Goal: Task Accomplishment & Management: Manage account settings

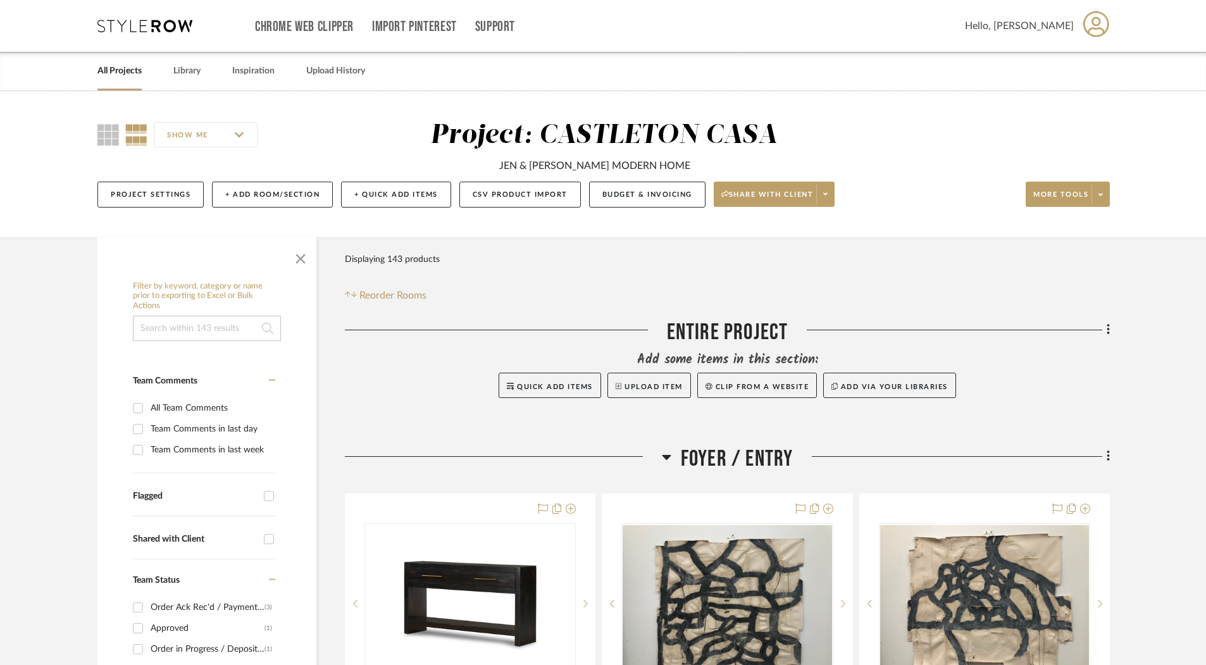
click at [121, 78] on link "All Projects" at bounding box center [119, 71] width 44 height 17
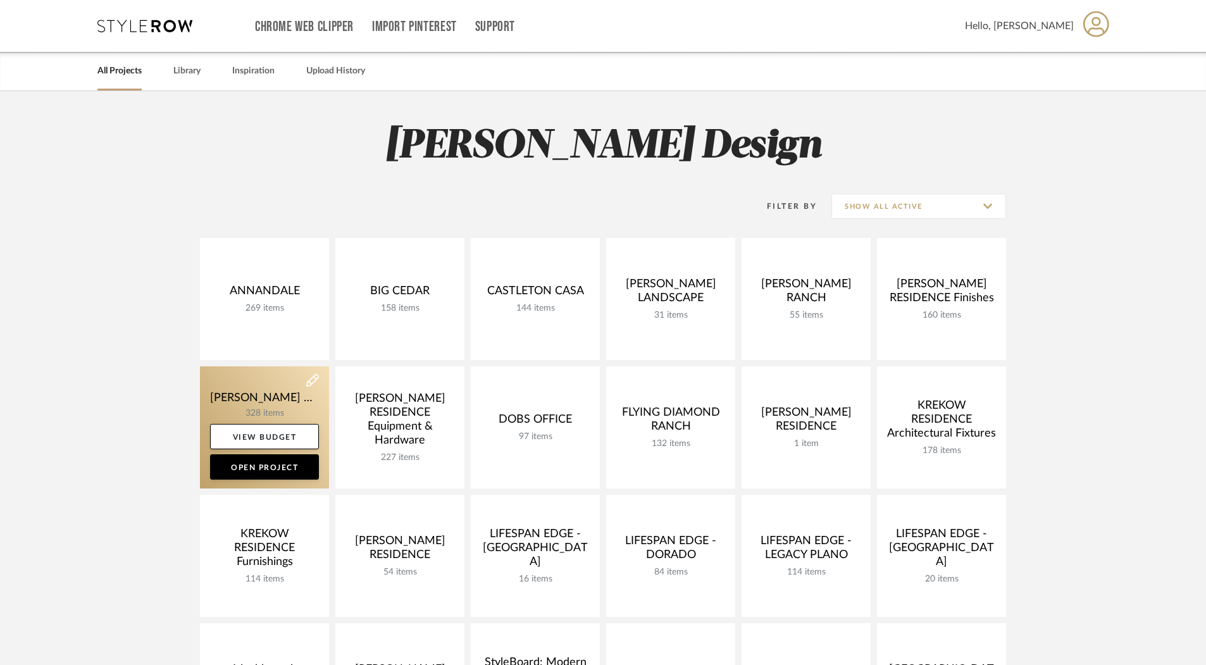
click at [235, 400] on link at bounding box center [264, 427] width 129 height 122
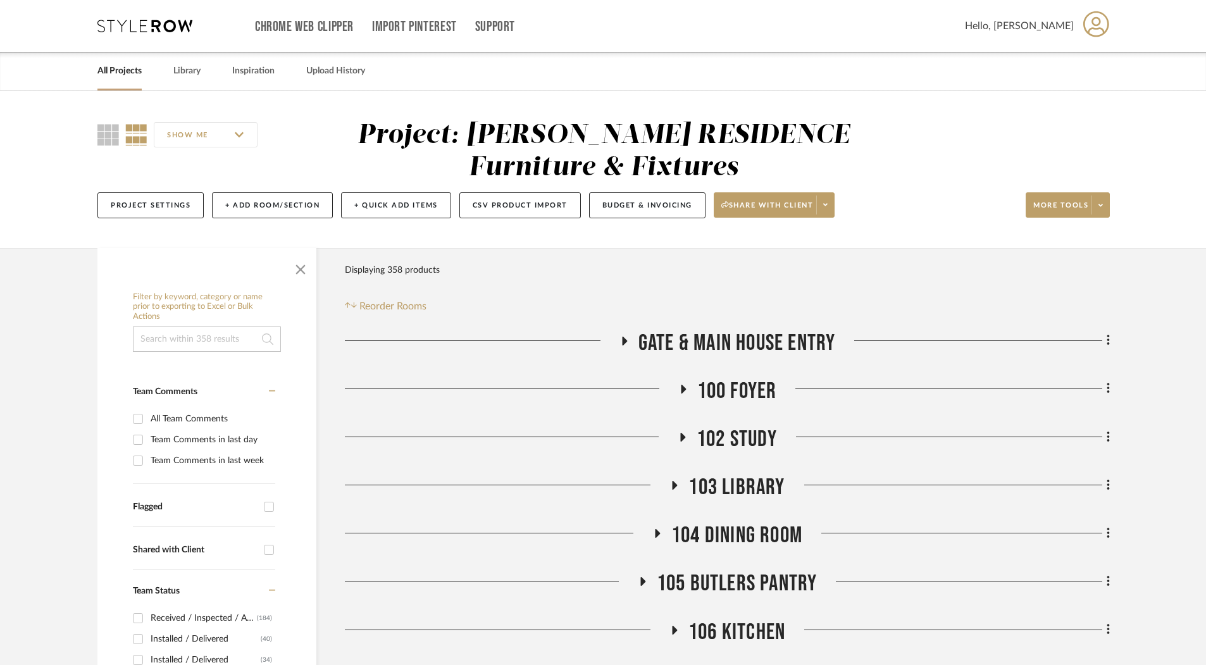
click at [106, 77] on link "All Projects" at bounding box center [119, 71] width 44 height 17
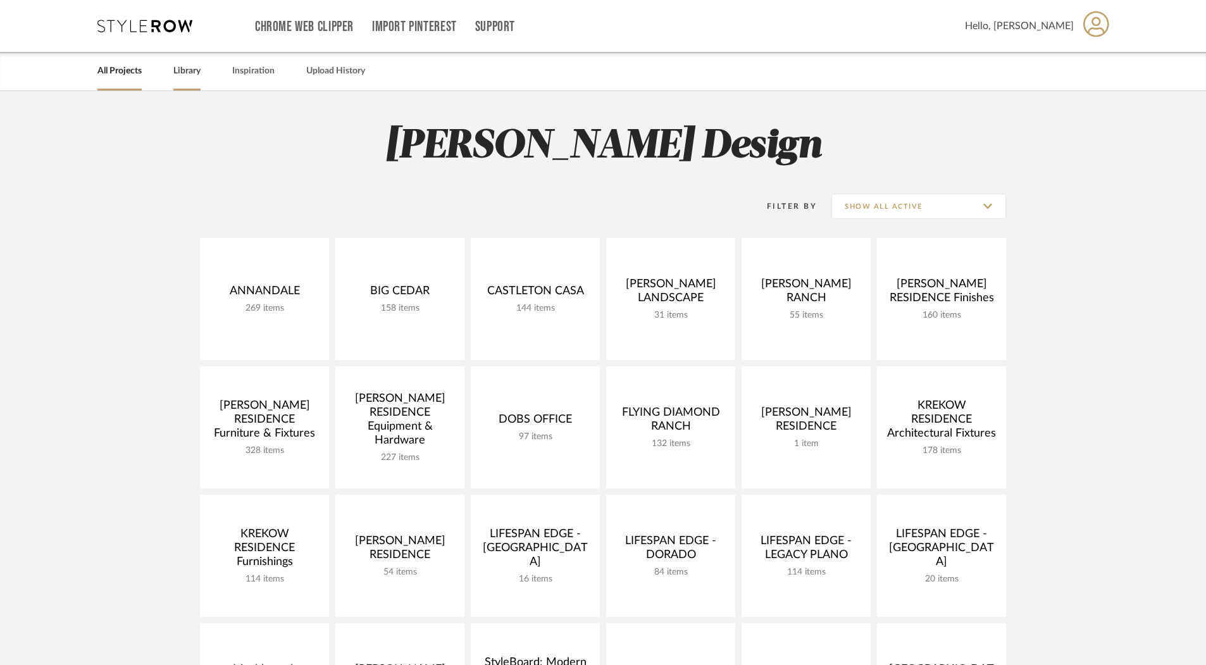
click at [196, 68] on link "Library" at bounding box center [186, 71] width 27 height 17
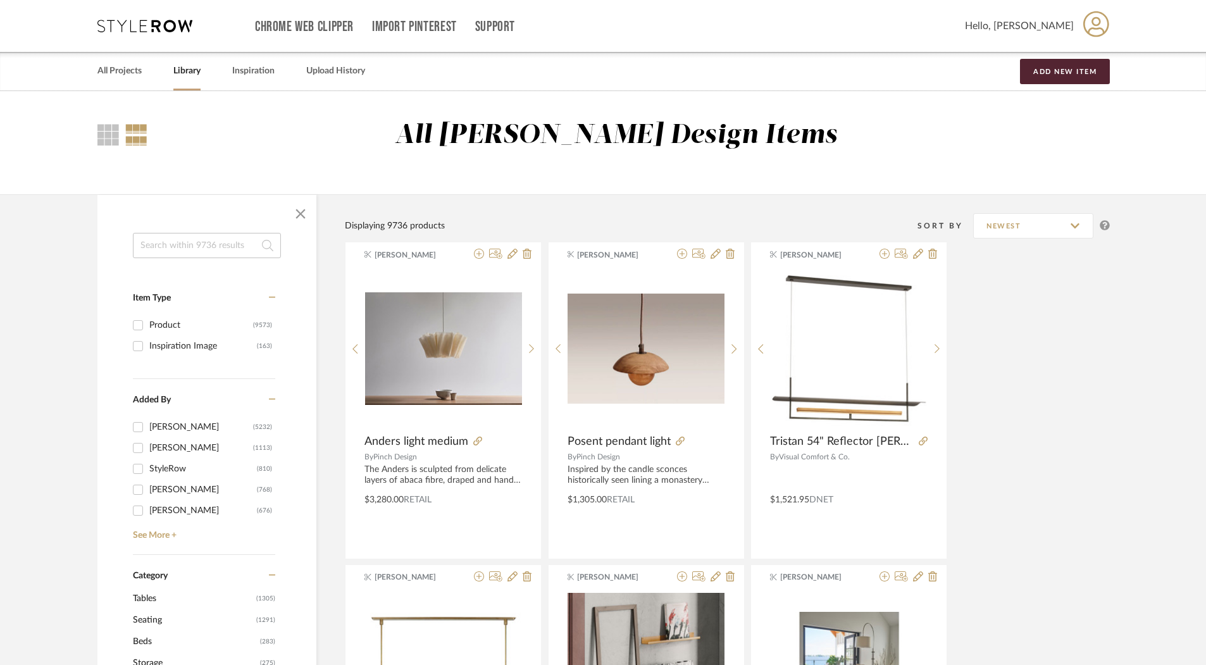
click at [233, 247] on input at bounding box center [207, 245] width 148 height 25
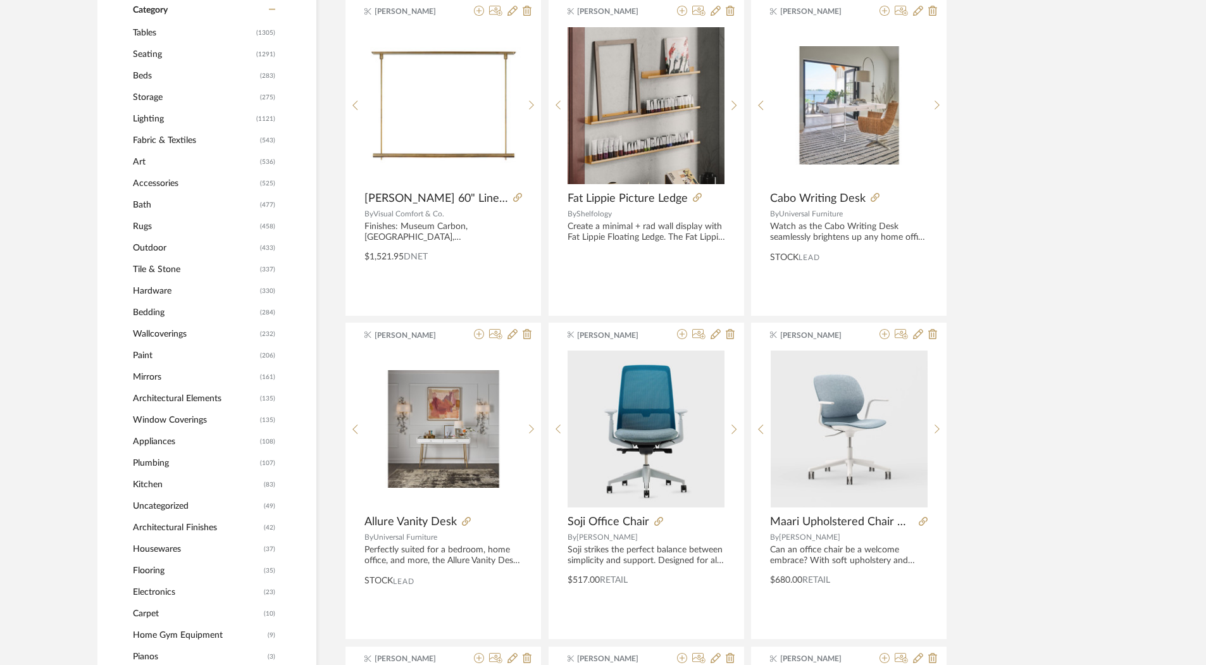
click at [161, 373] on span "Mirrors" at bounding box center [195, 377] width 124 height 22
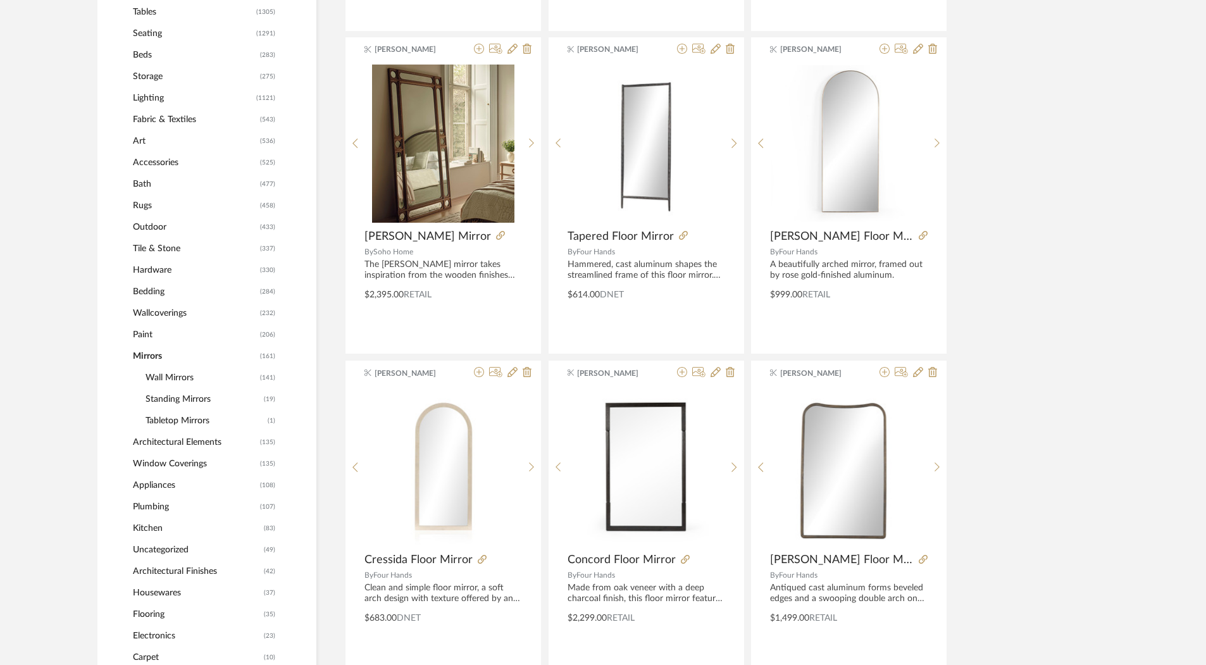
scroll to position [564, 0]
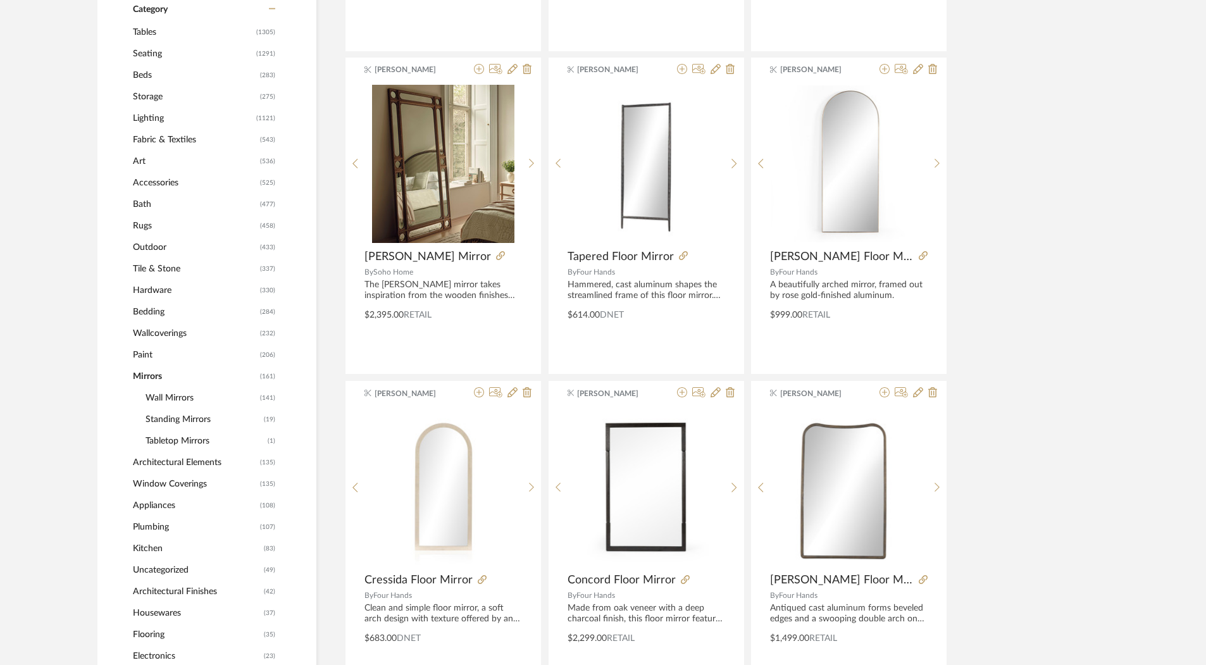
click at [177, 397] on span "Wall Mirrors" at bounding box center [201, 398] width 111 height 22
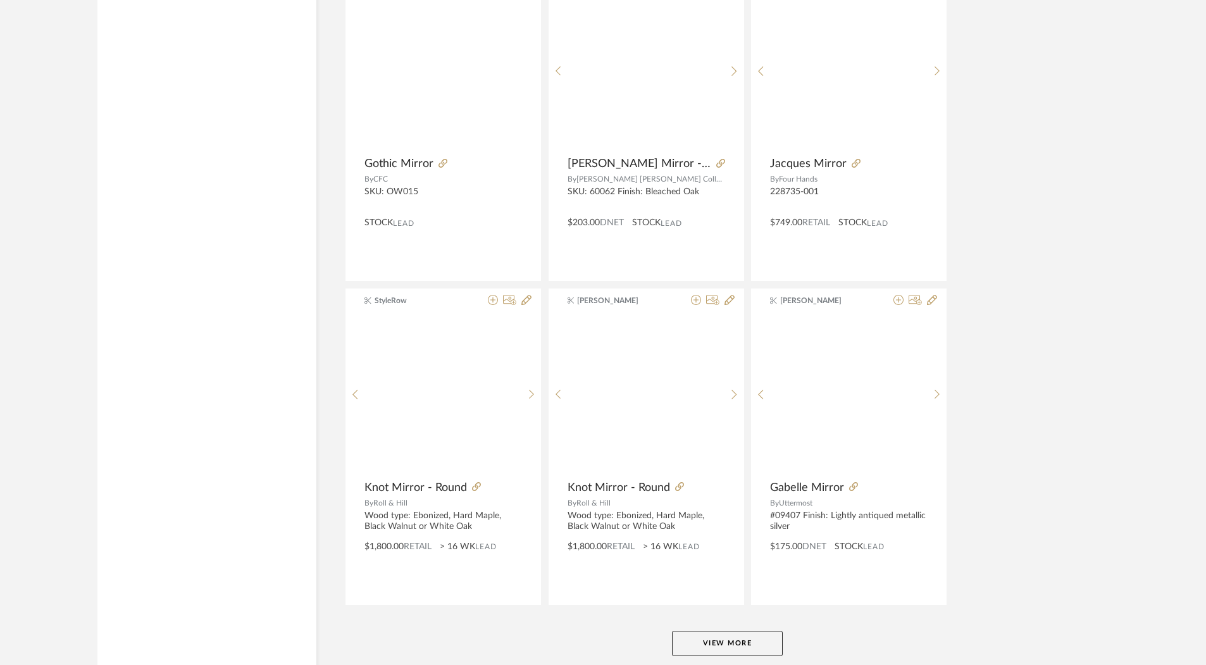
scroll to position [3640, 0]
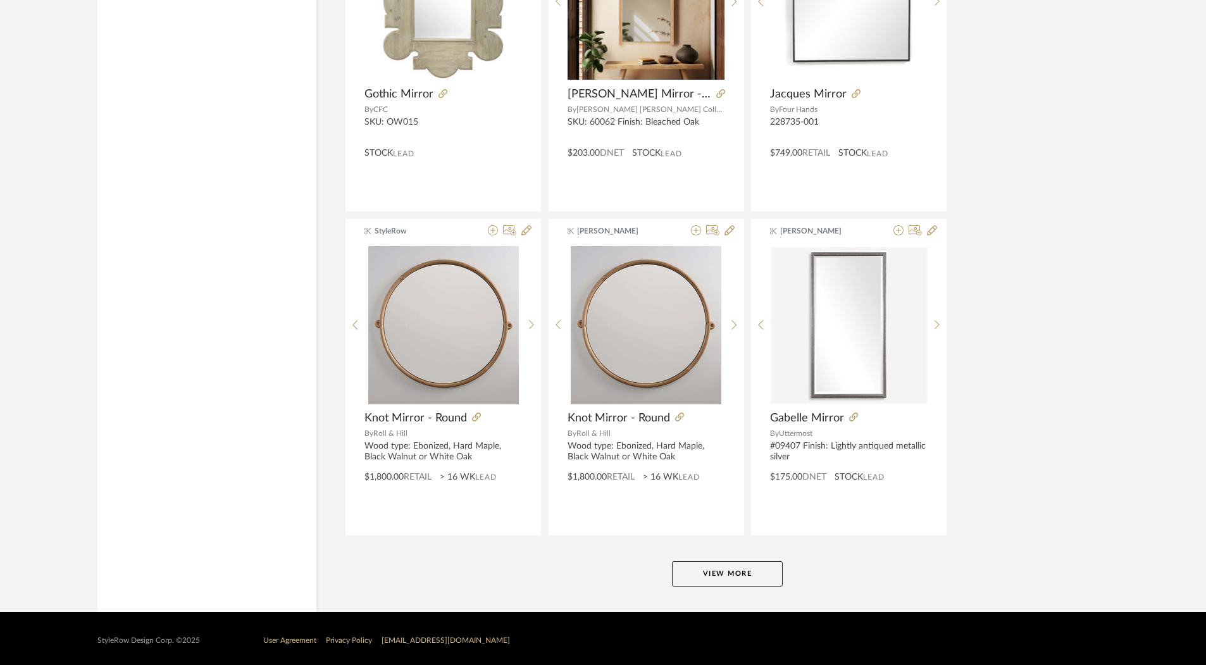
click at [726, 572] on button "View More" at bounding box center [727, 573] width 111 height 25
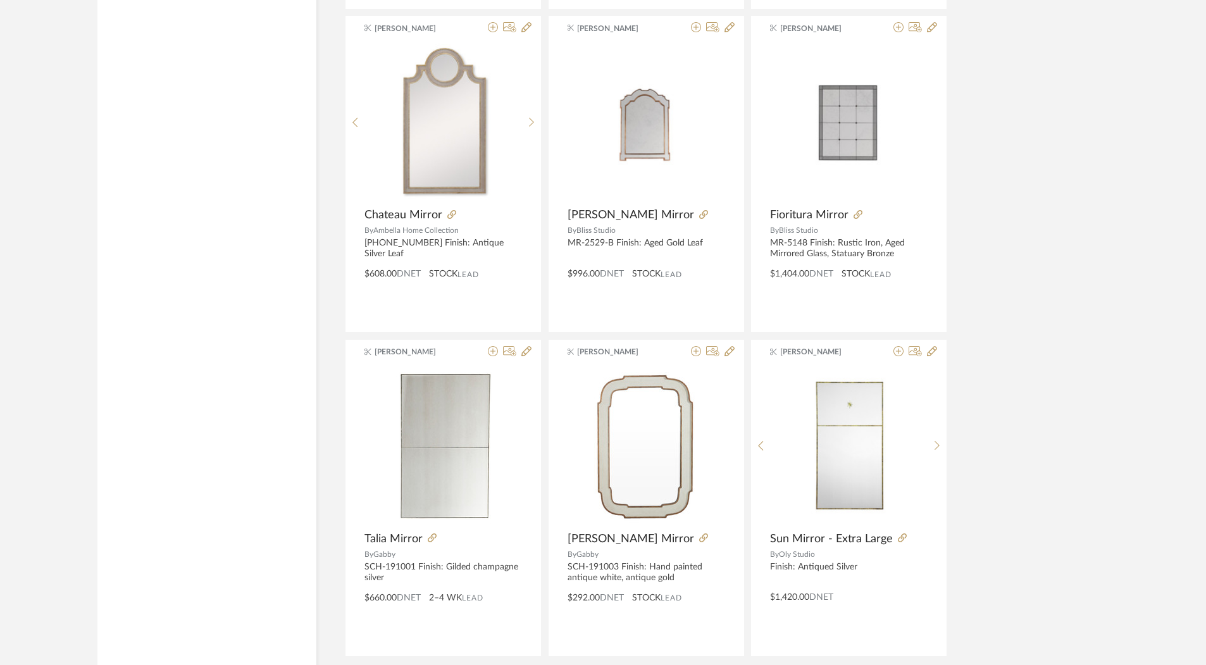
scroll to position [7519, 0]
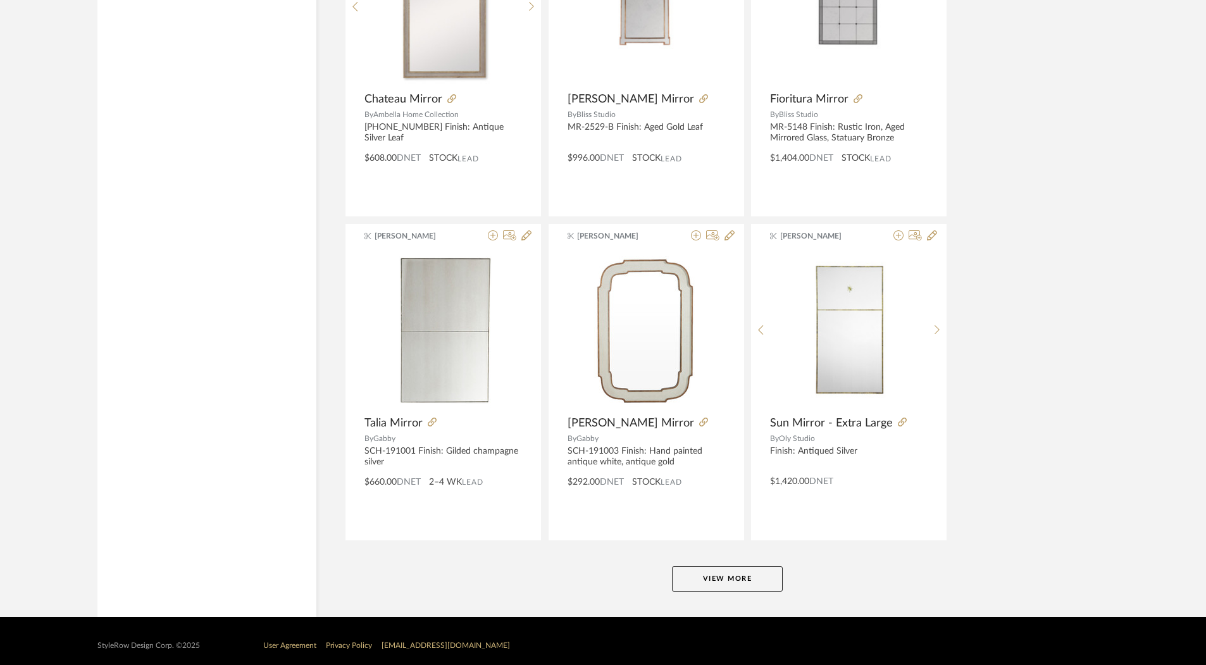
click at [747, 570] on button "View More" at bounding box center [727, 578] width 111 height 25
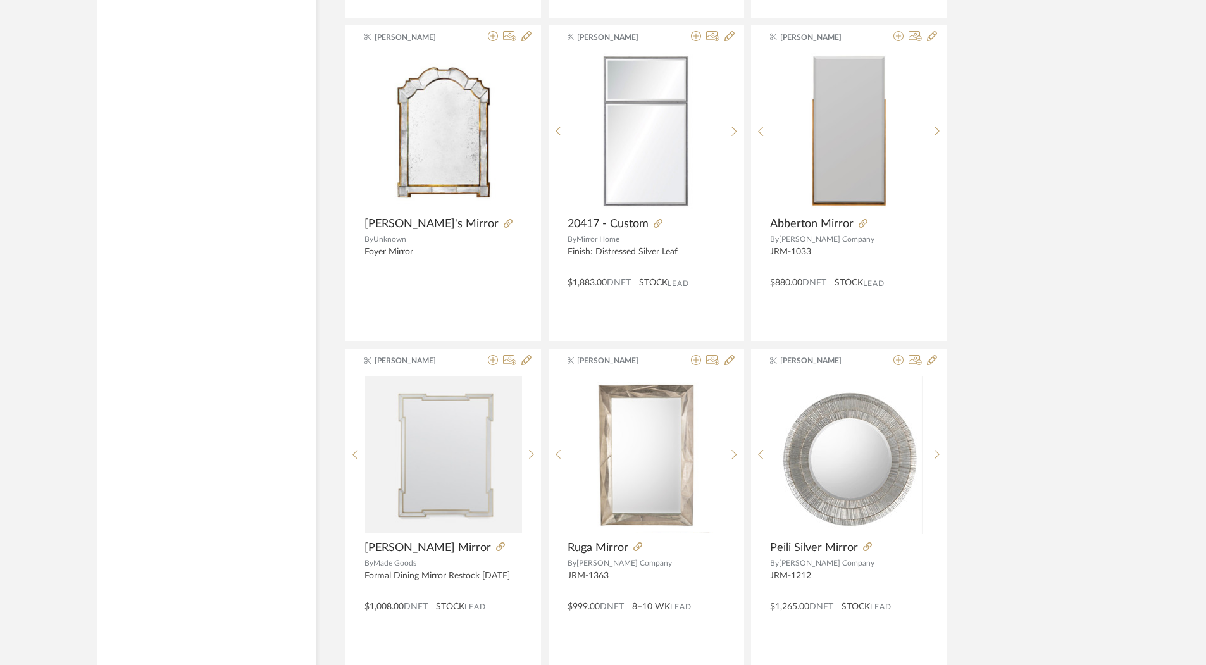
scroll to position [10637, 0]
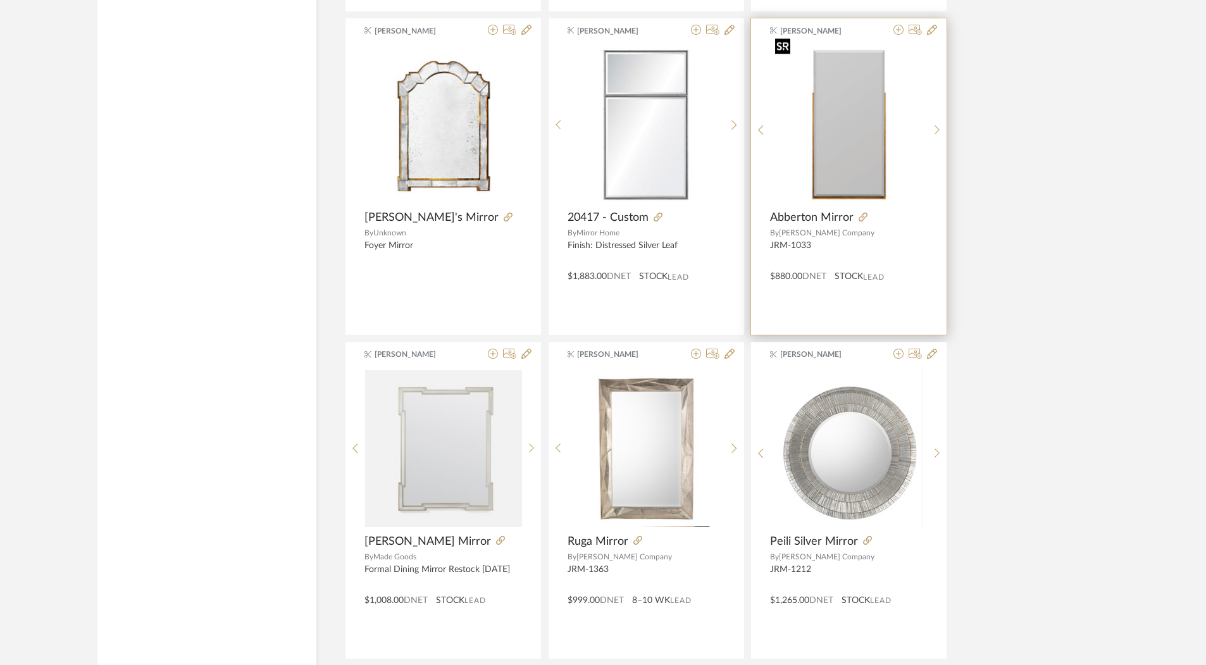
click at [844, 170] on img "0" at bounding box center [849, 124] width 157 height 157
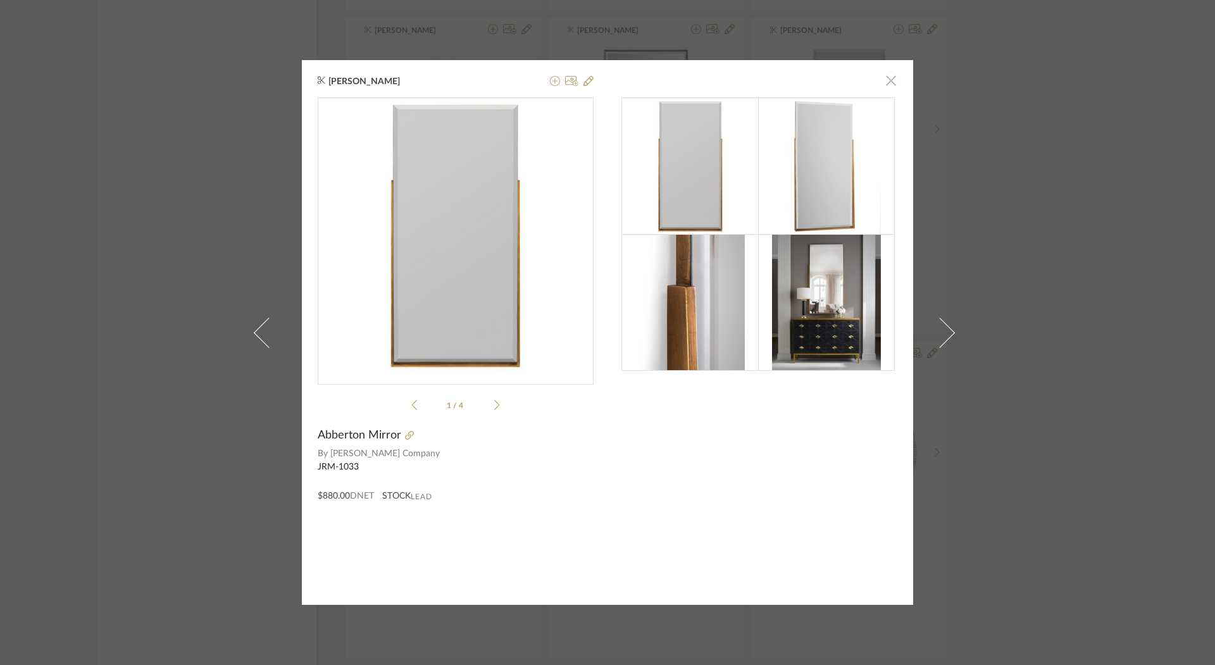
click at [887, 86] on span "button" at bounding box center [890, 80] width 25 height 25
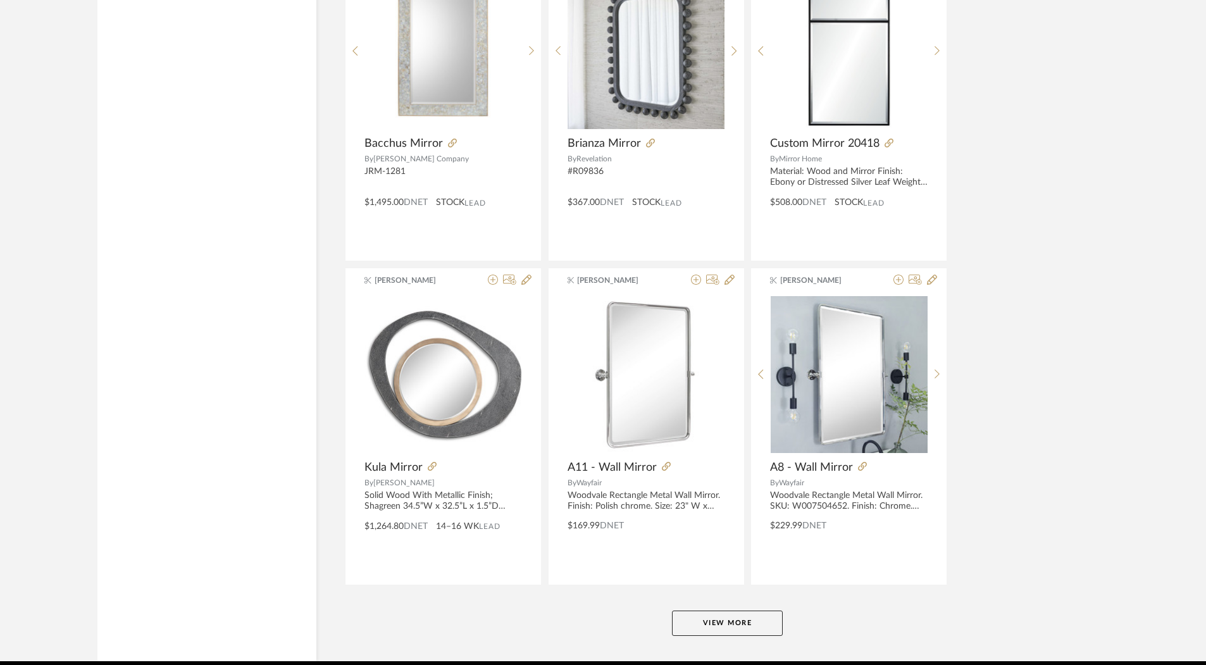
scroll to position [11361, 0]
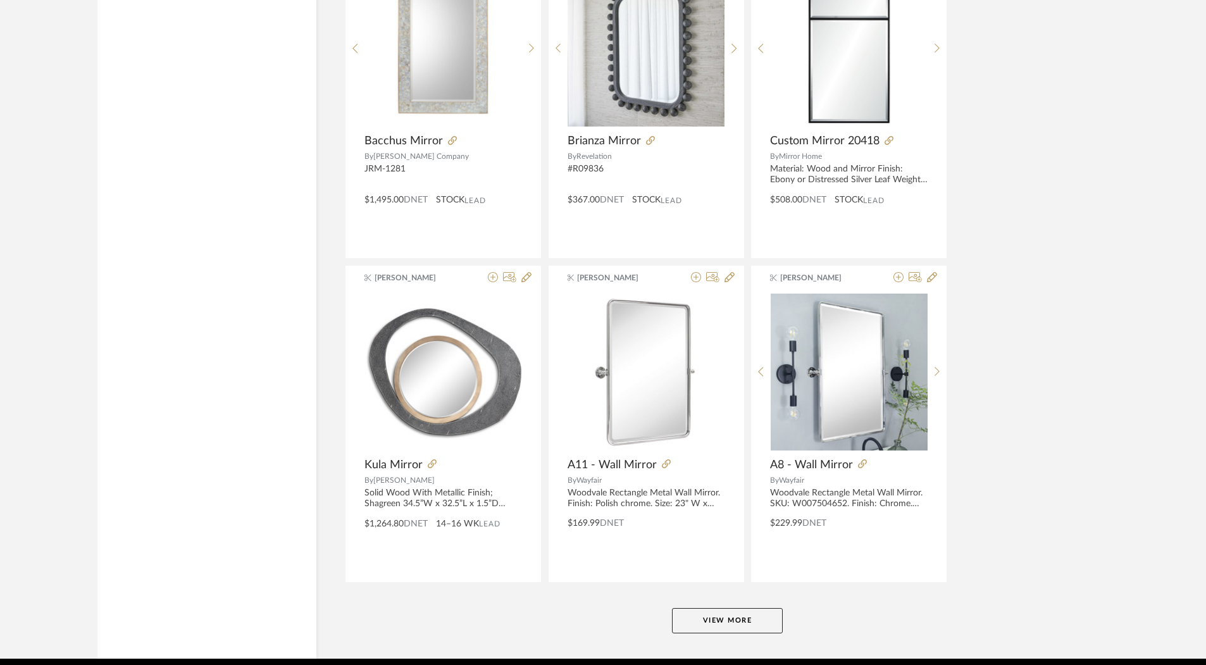
click at [742, 608] on button "View More" at bounding box center [727, 620] width 111 height 25
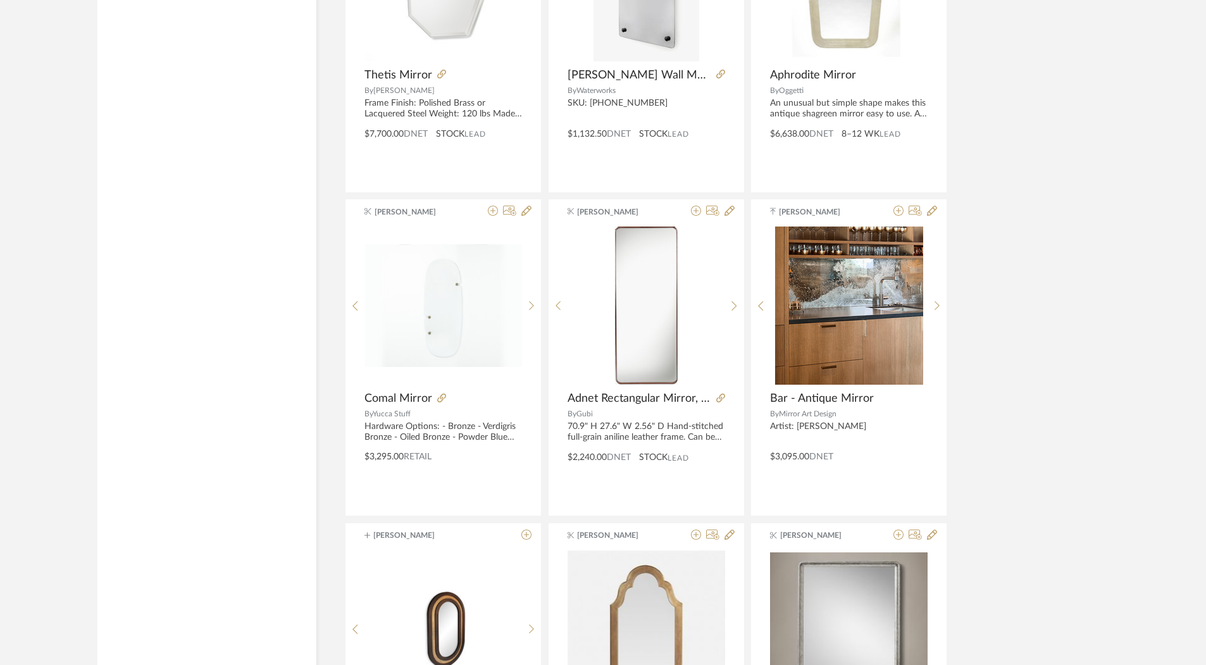
scroll to position [12409, 0]
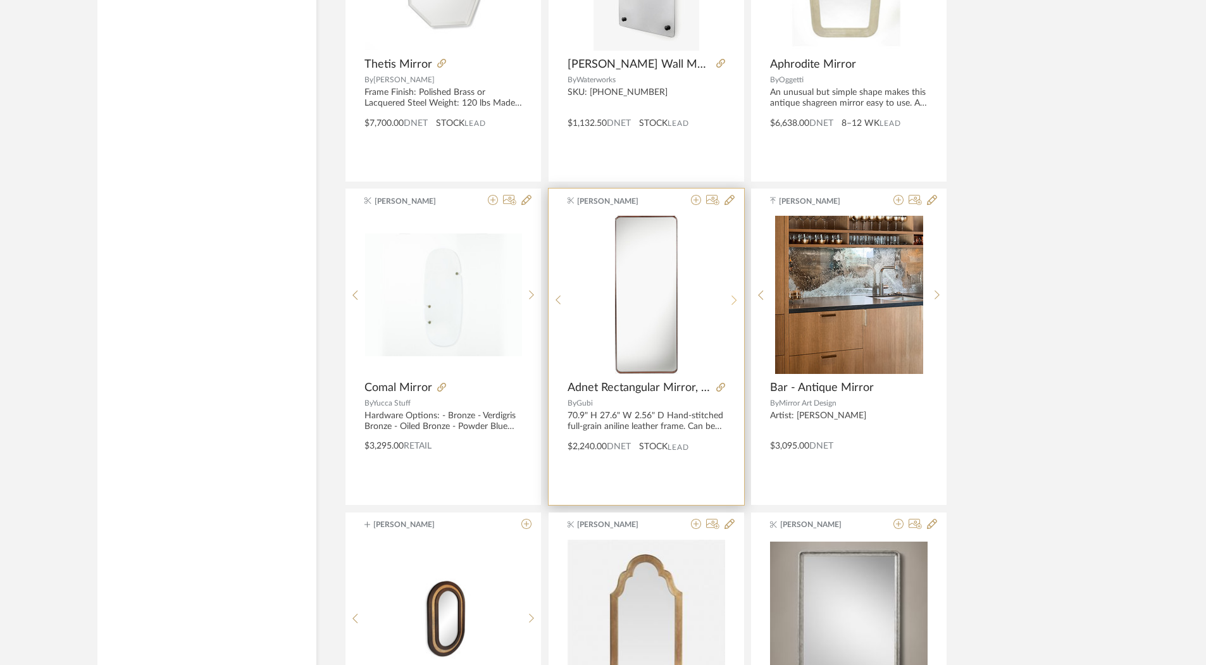
click at [729, 295] on sr-next-btn at bounding box center [735, 300] width 20 height 11
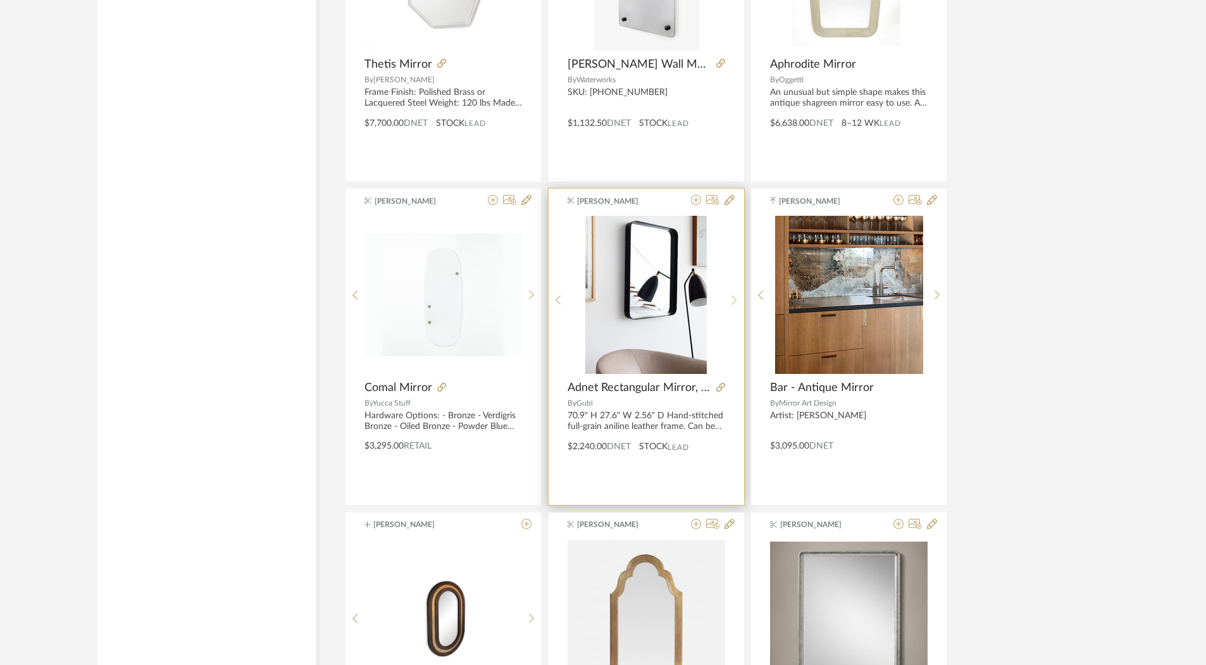
click at [729, 295] on sr-next-btn at bounding box center [735, 300] width 20 height 11
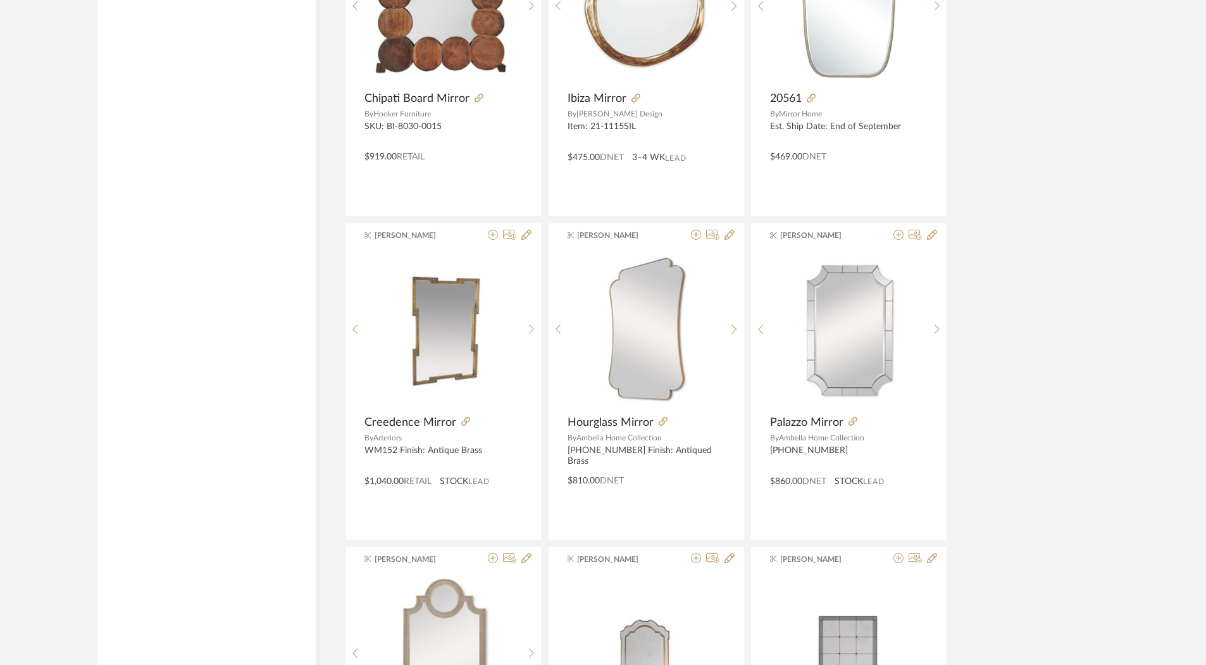
scroll to position [6870, 0]
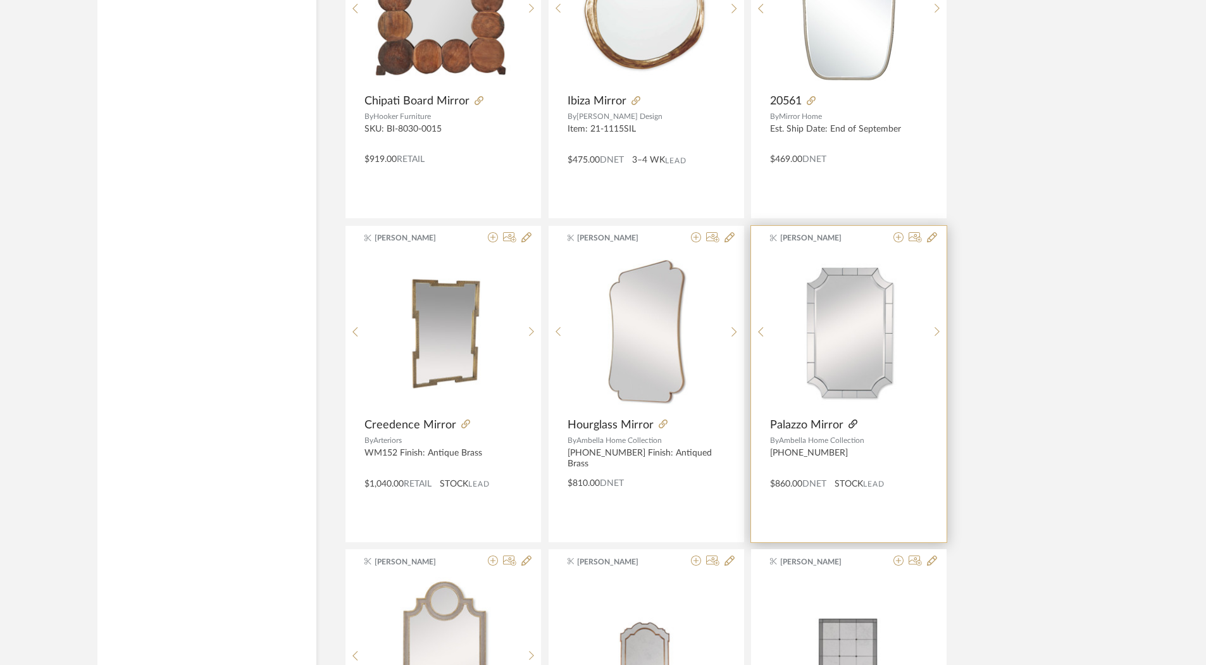
click at [849, 420] on icon at bounding box center [853, 424] width 9 height 9
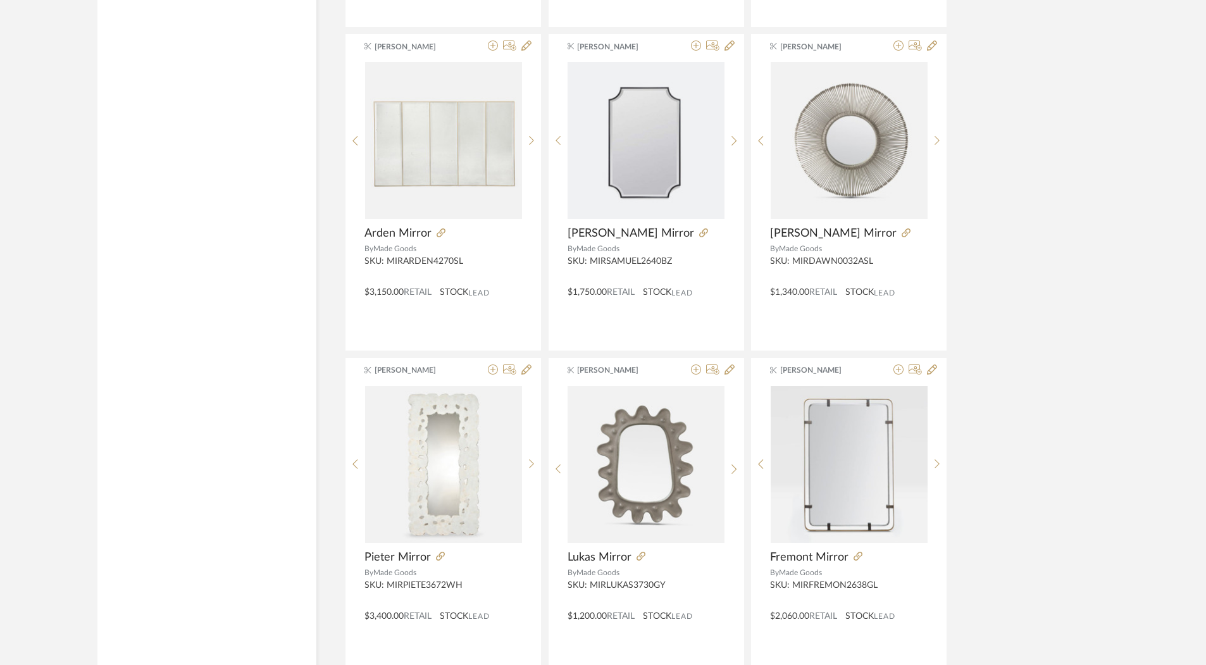
scroll to position [5429, 0]
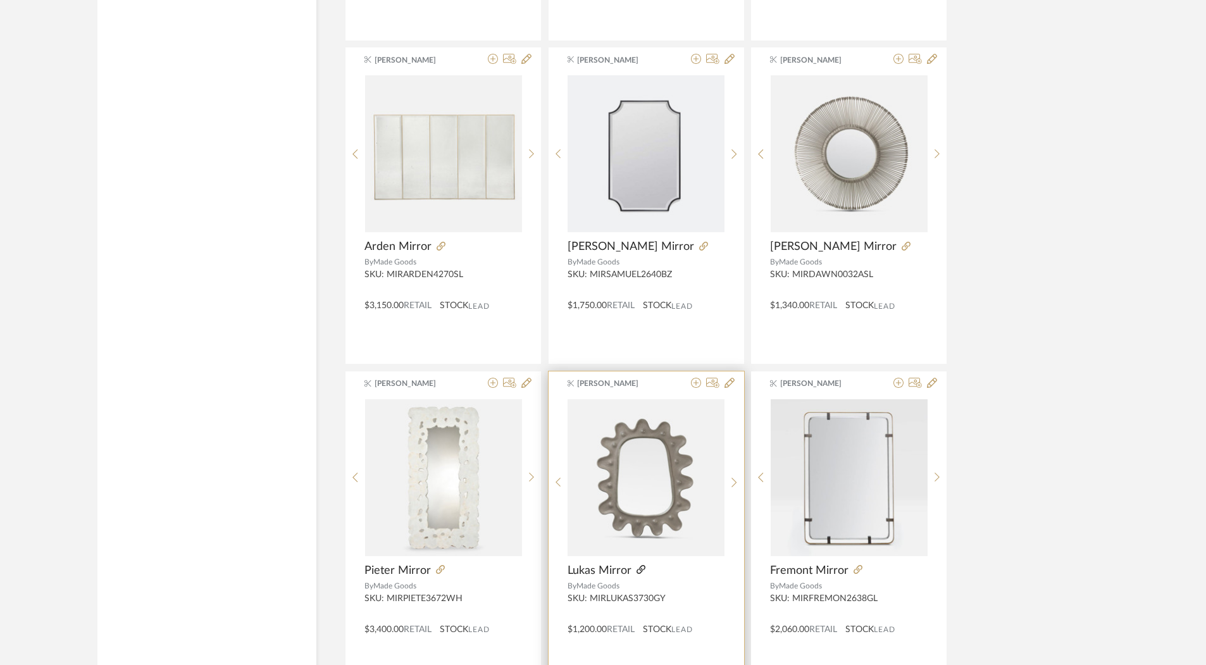
click at [637, 565] on icon at bounding box center [641, 569] width 9 height 9
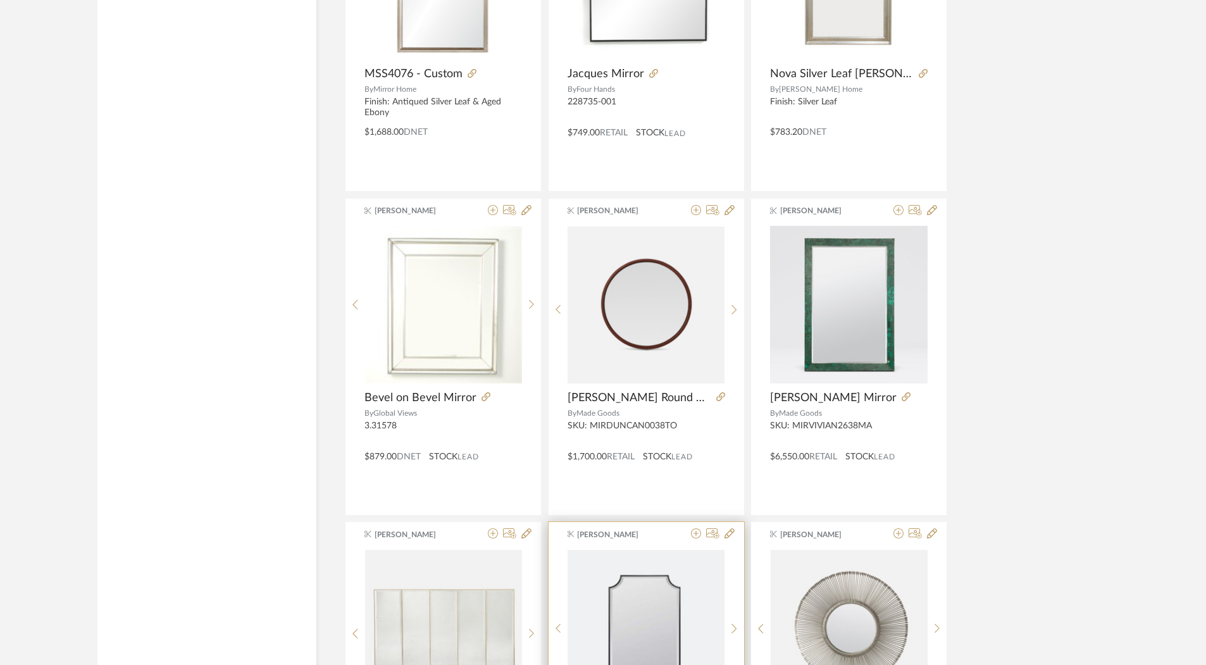
scroll to position [4951, 0]
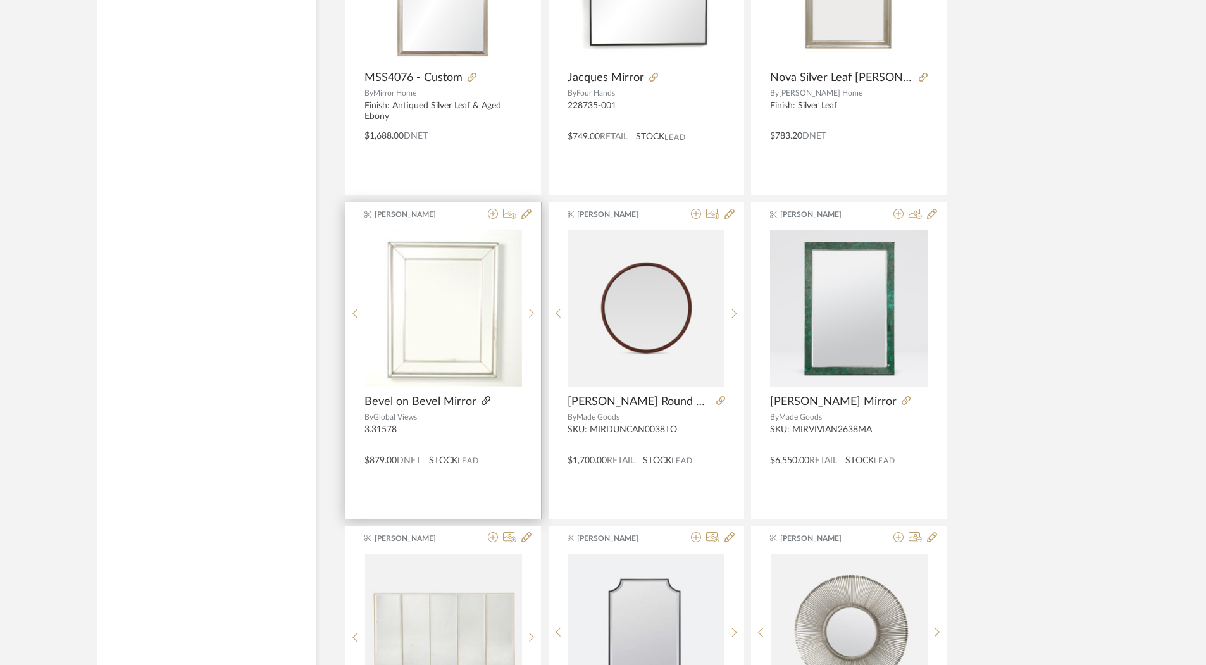
click at [482, 396] on icon at bounding box center [486, 400] width 9 height 9
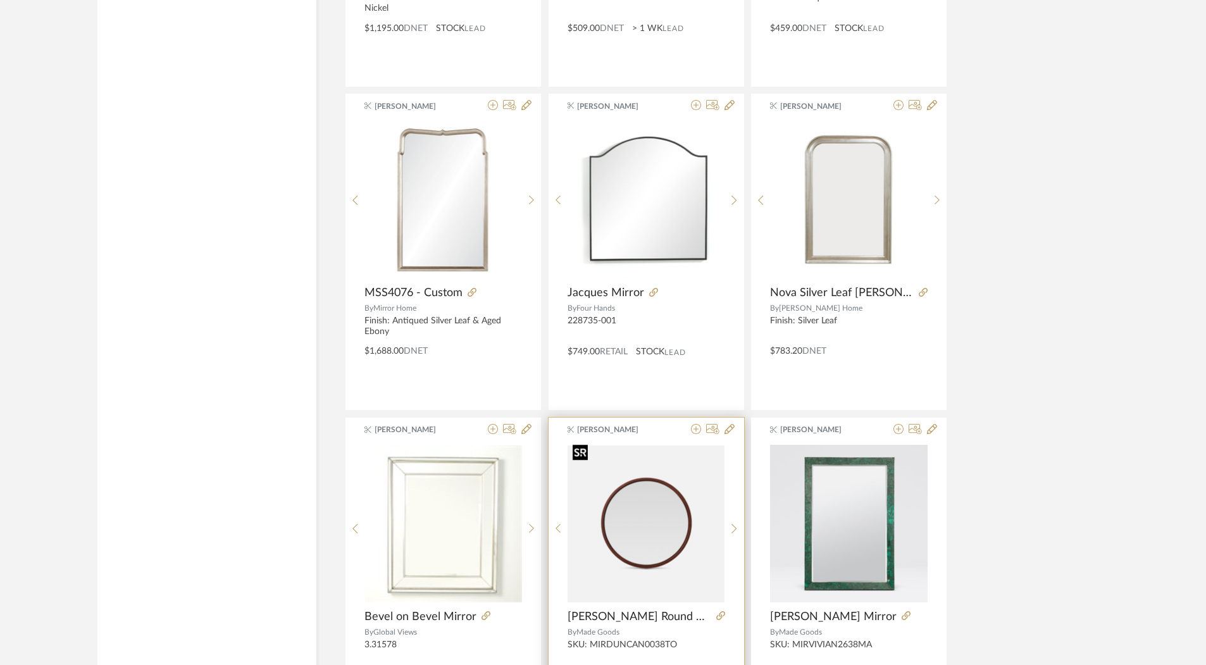
scroll to position [4732, 0]
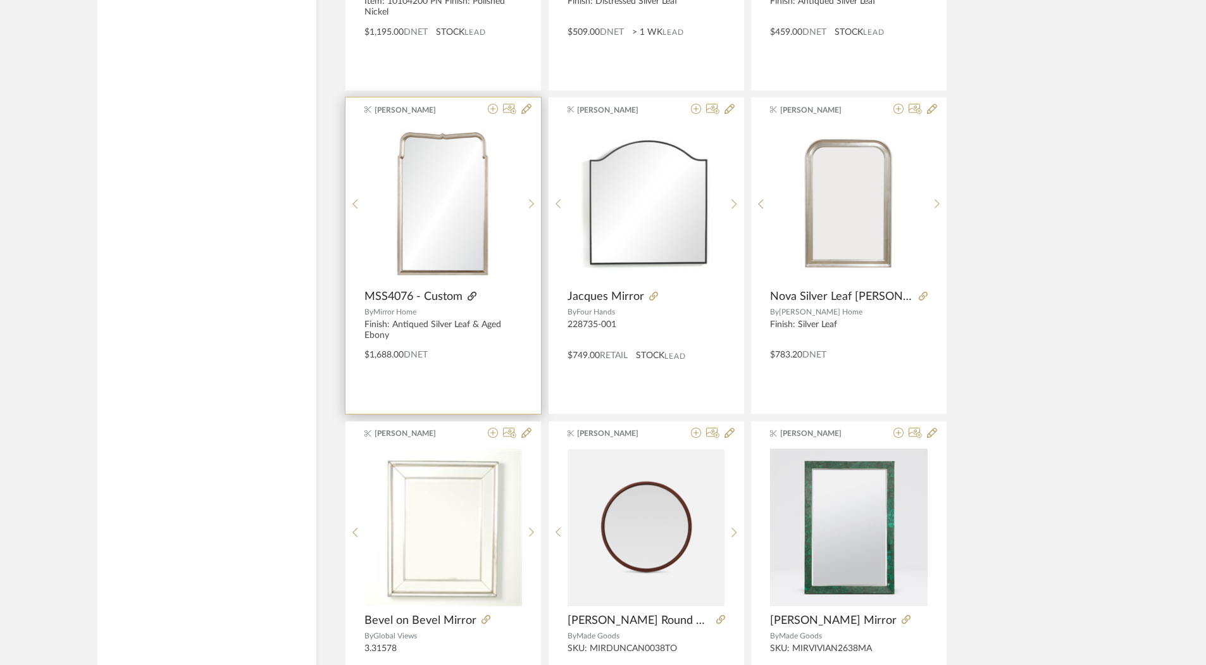
click at [471, 292] on icon at bounding box center [472, 296] width 9 height 9
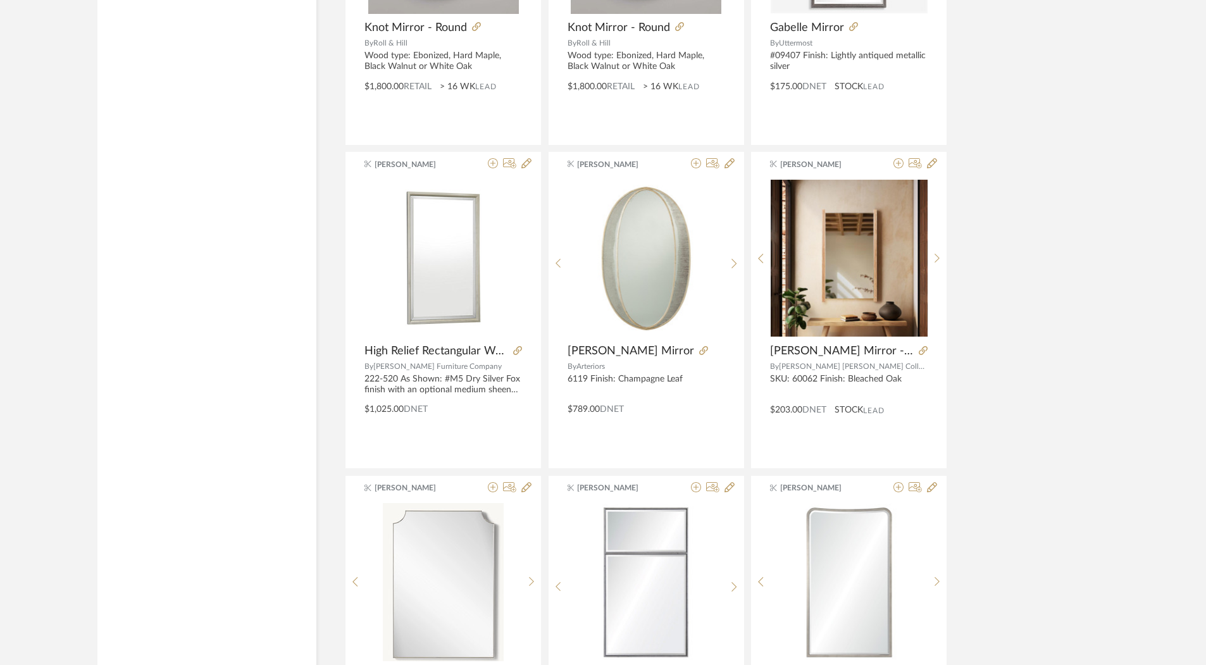
scroll to position [4021, 0]
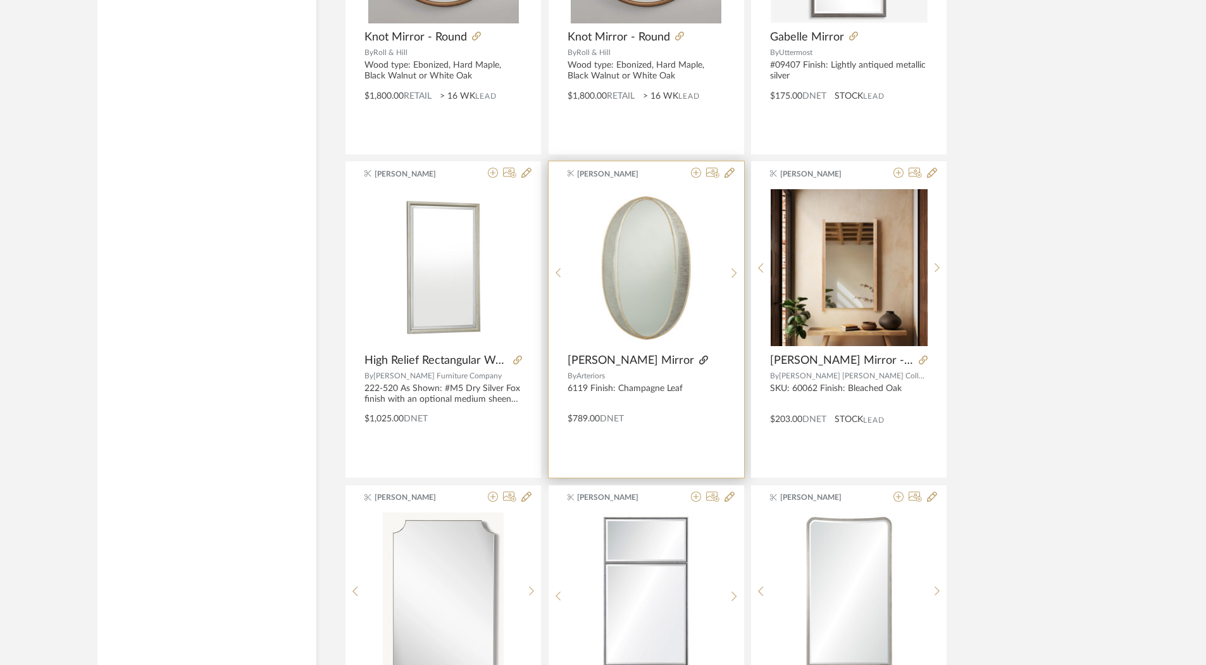
click at [699, 356] on icon at bounding box center [703, 360] width 9 height 9
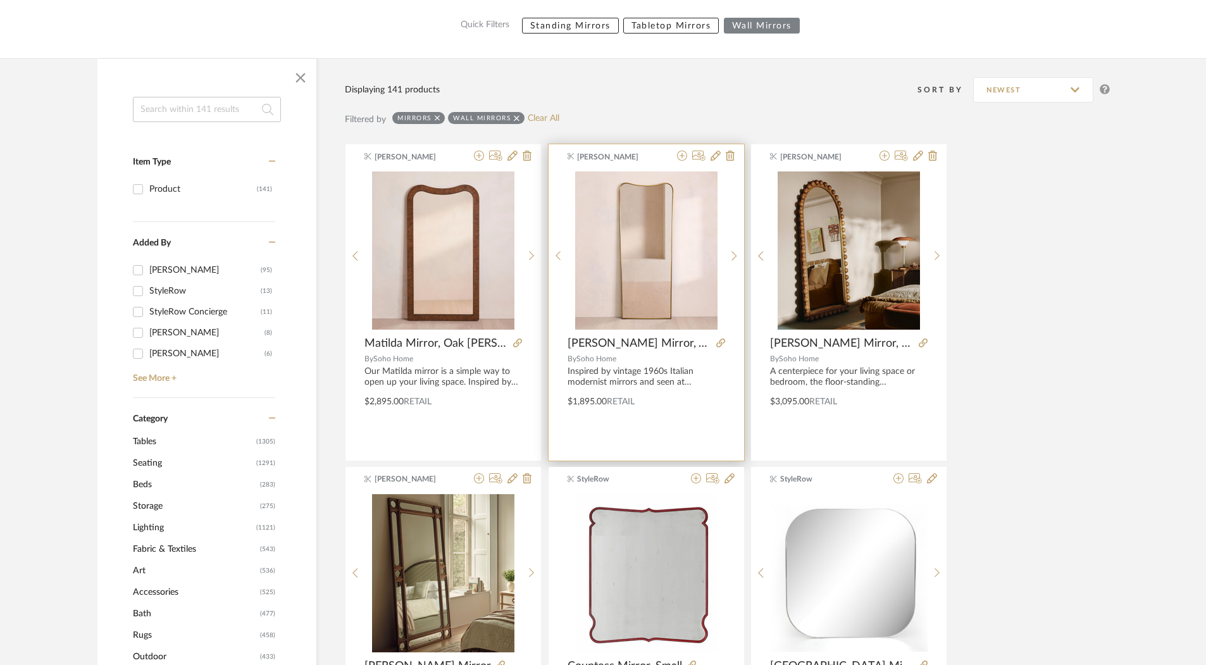
scroll to position [0, 0]
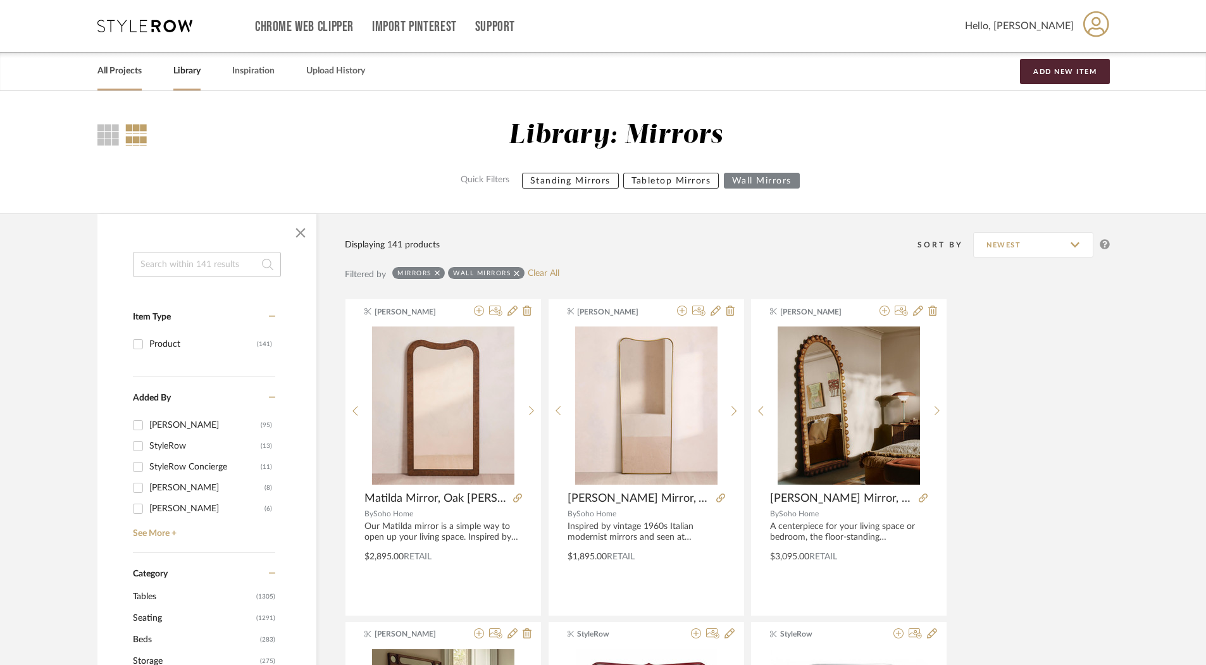
click at [102, 70] on link "All Projects" at bounding box center [119, 71] width 44 height 17
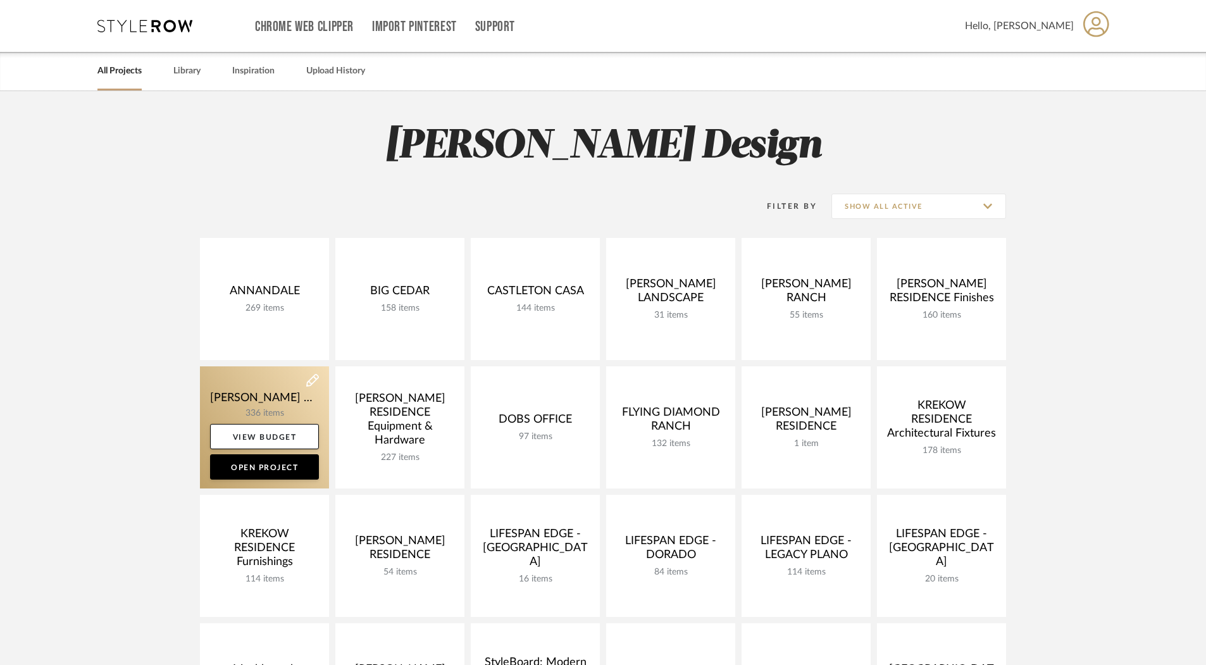
click at [287, 402] on link at bounding box center [264, 427] width 129 height 122
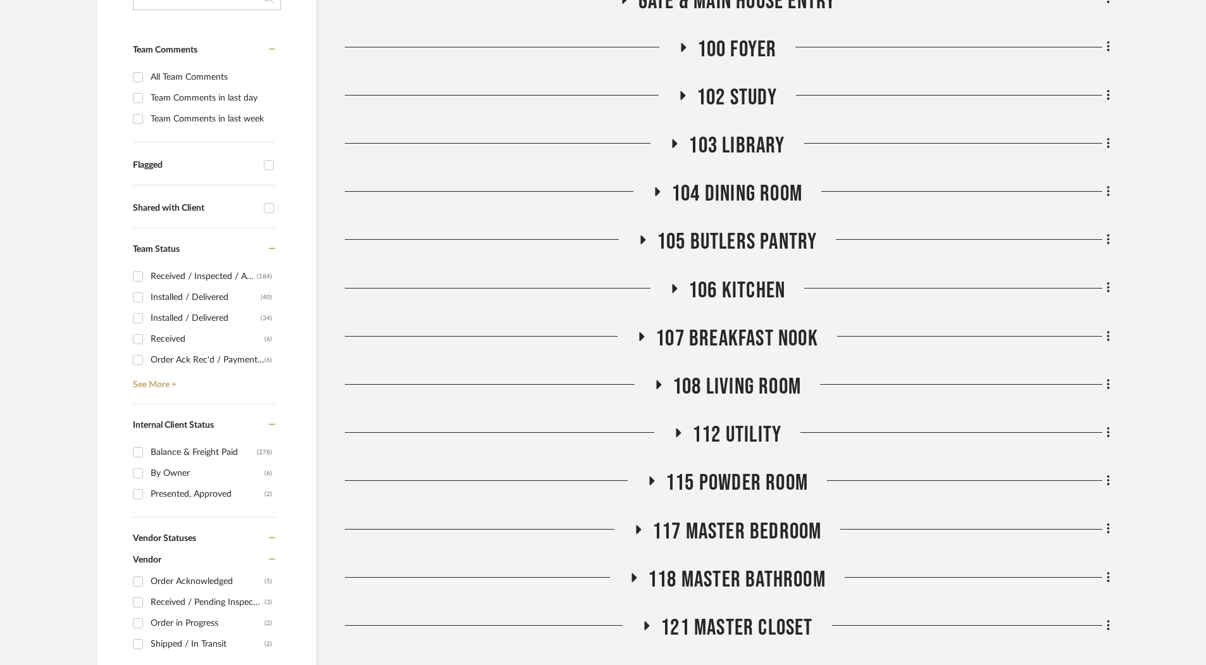
scroll to position [396, 0]
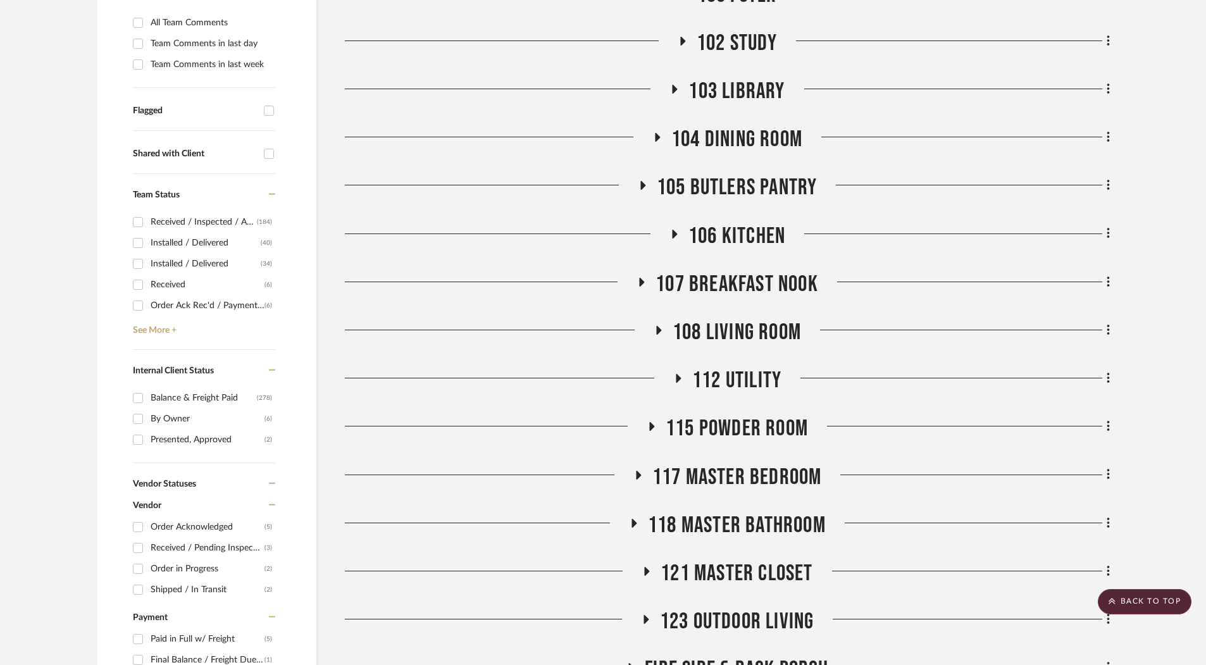
click at [767, 384] on span "112 UTILITY" at bounding box center [736, 380] width 89 height 27
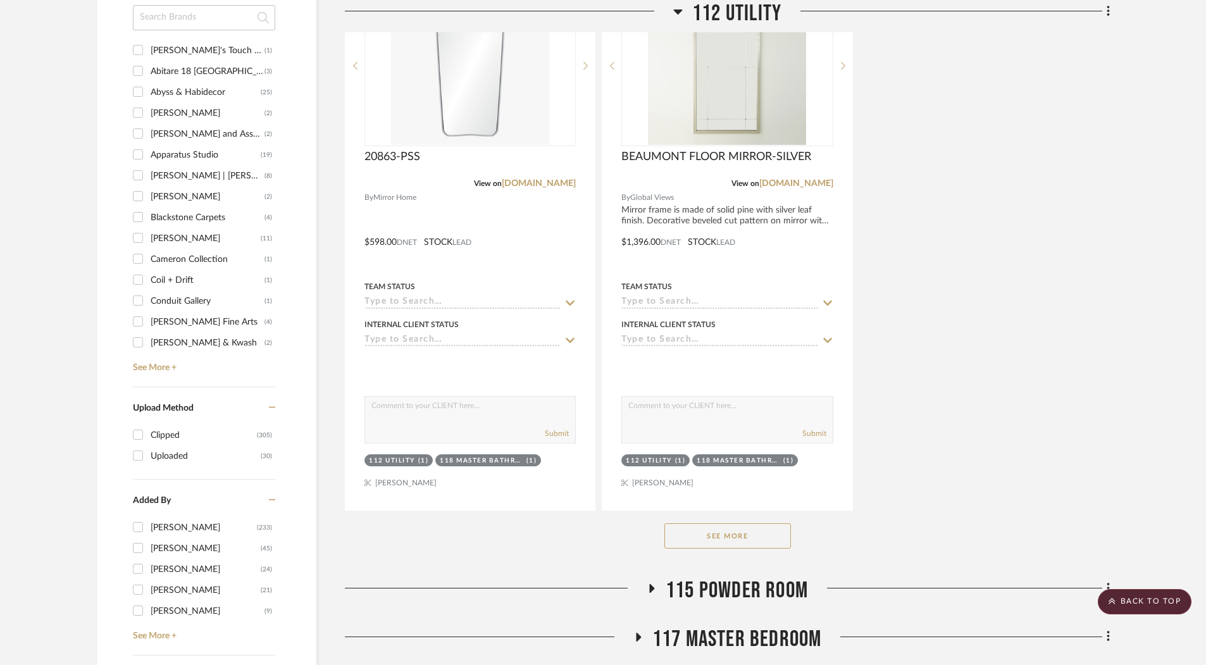
scroll to position [2109, 0]
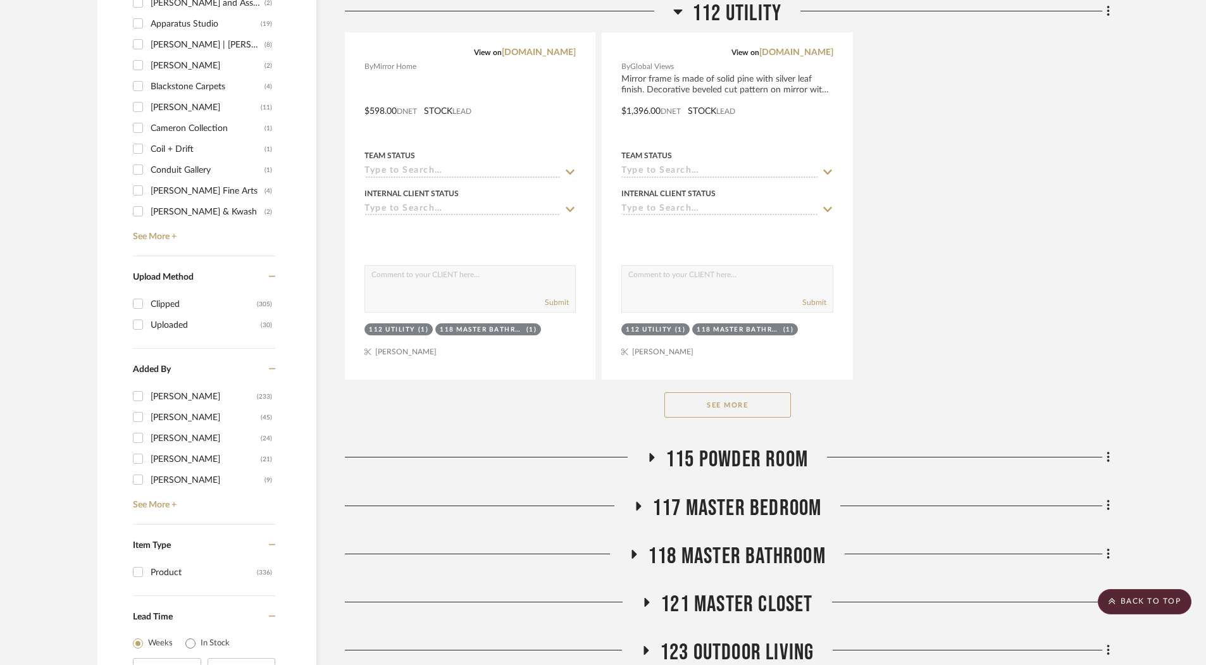
click at [764, 399] on button "See More" at bounding box center [727, 404] width 127 height 25
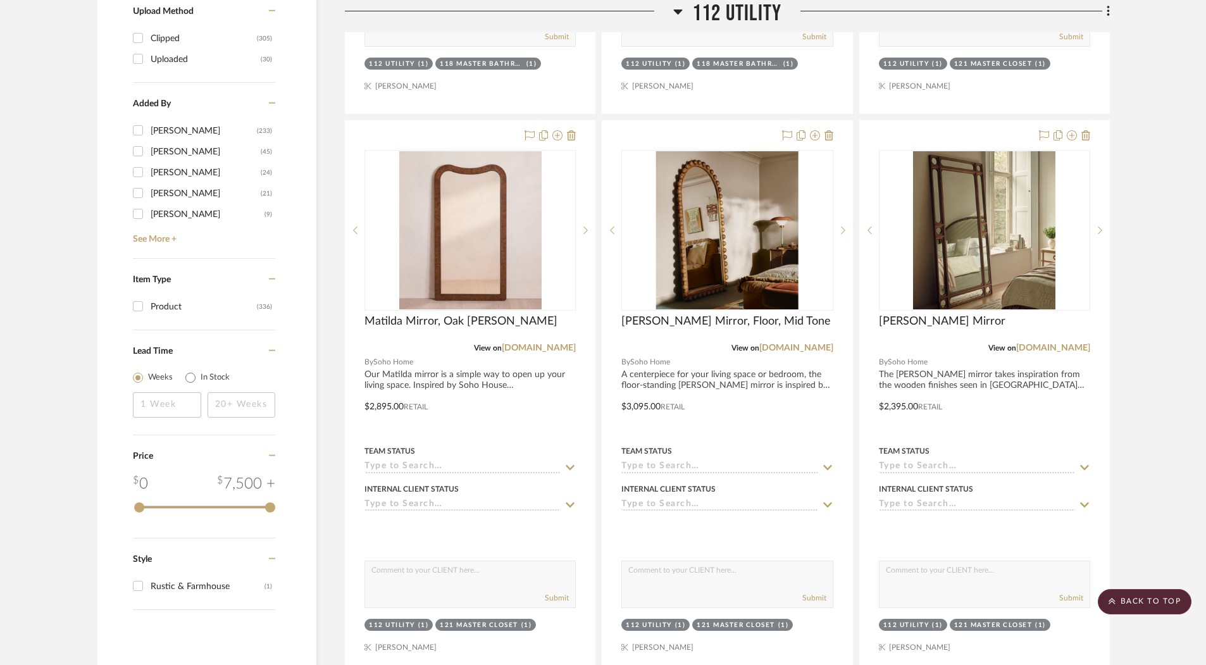
scroll to position [2369, 0]
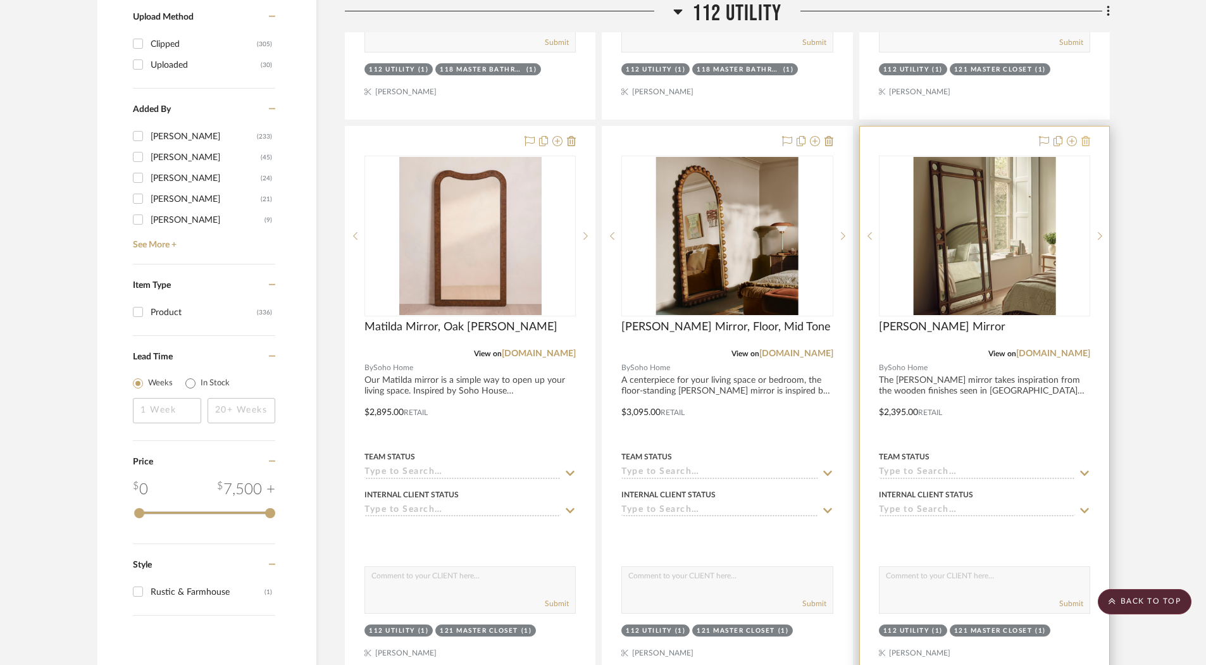
click at [1086, 139] on icon at bounding box center [1085, 141] width 9 height 10
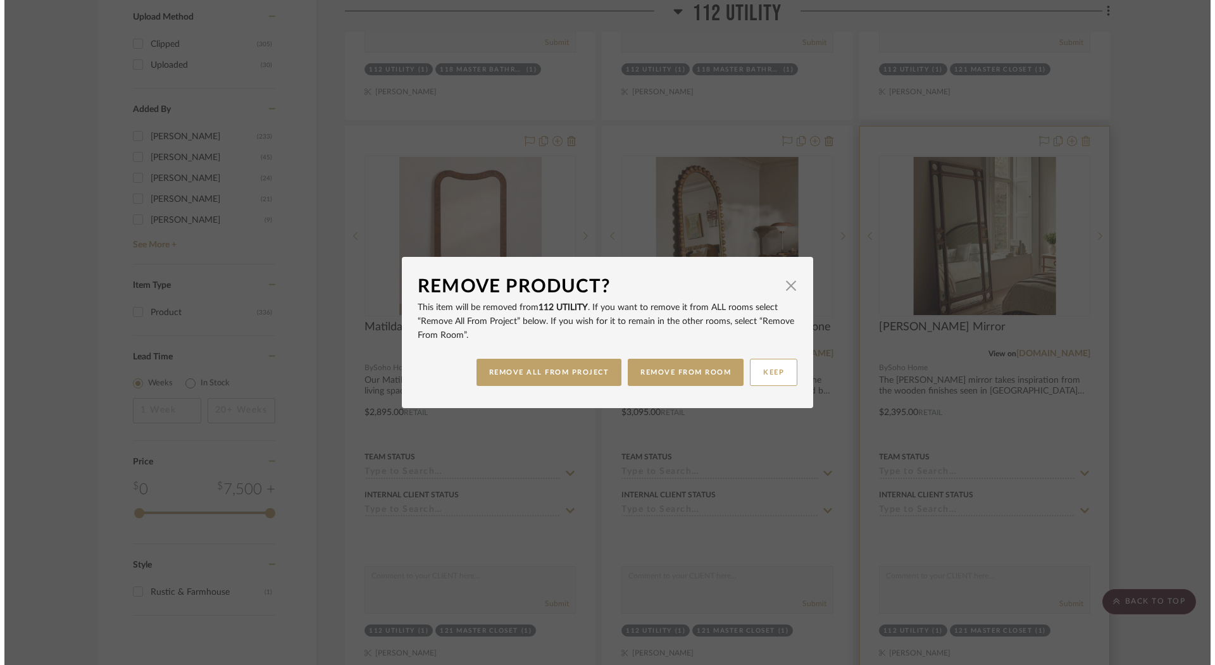
scroll to position [0, 0]
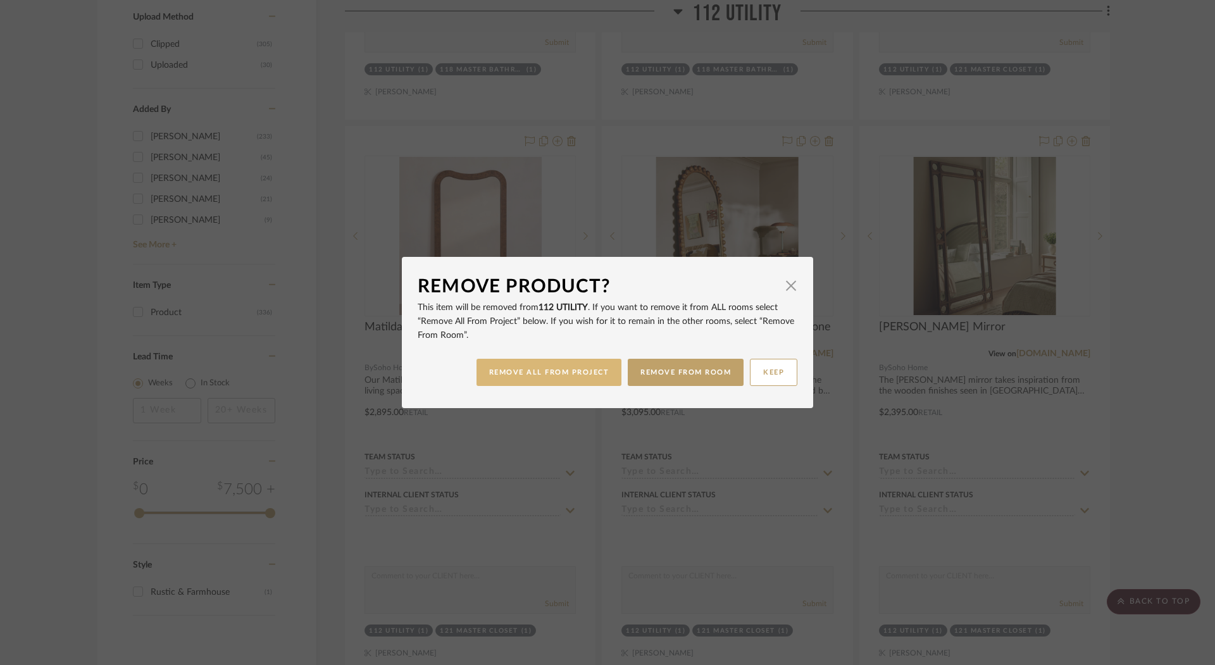
click at [582, 371] on button "REMOVE ALL FROM PROJECT" at bounding box center [549, 372] width 146 height 27
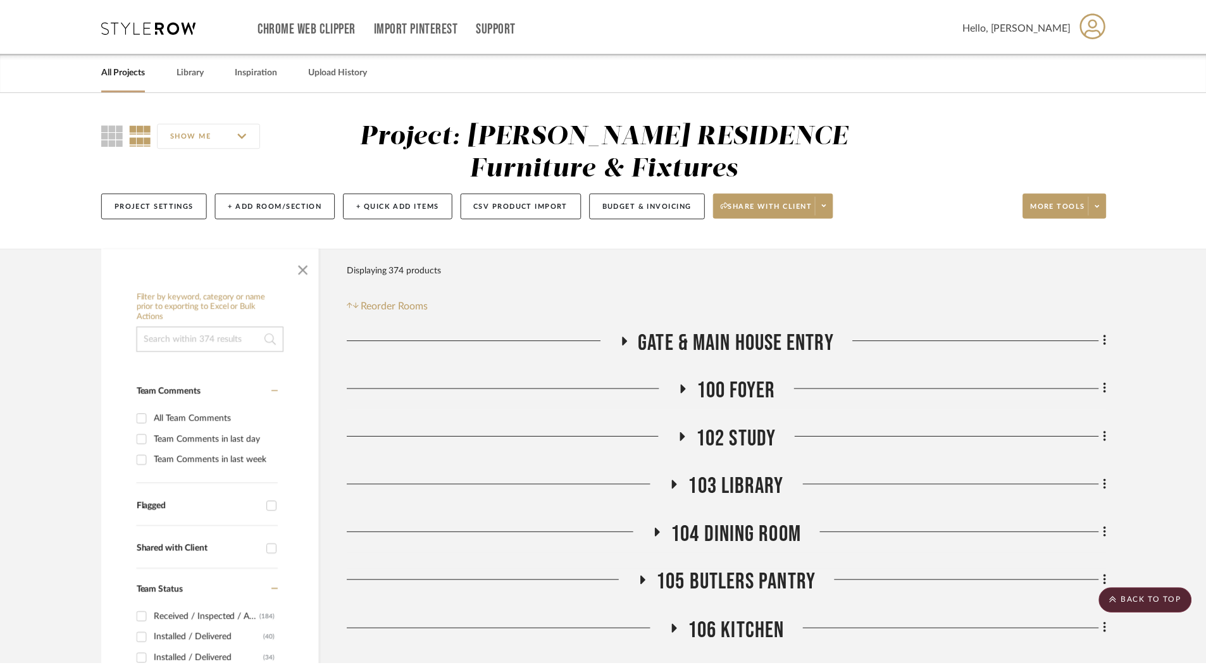
scroll to position [2369, 0]
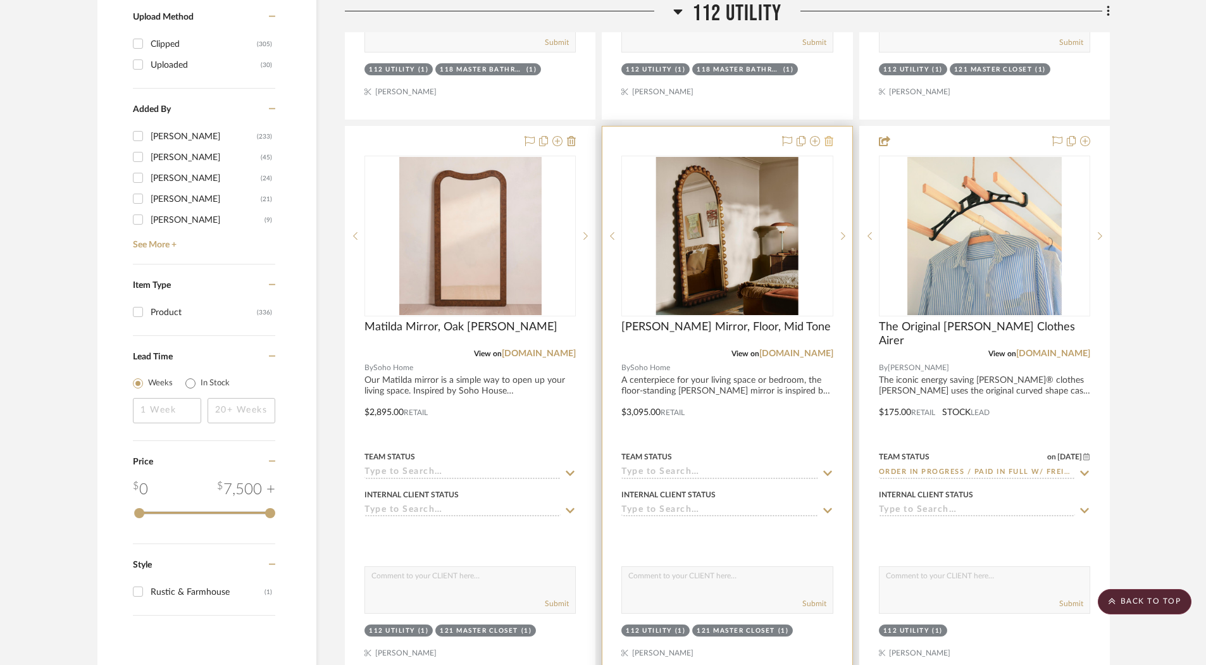
click at [830, 138] on icon at bounding box center [829, 141] width 9 height 10
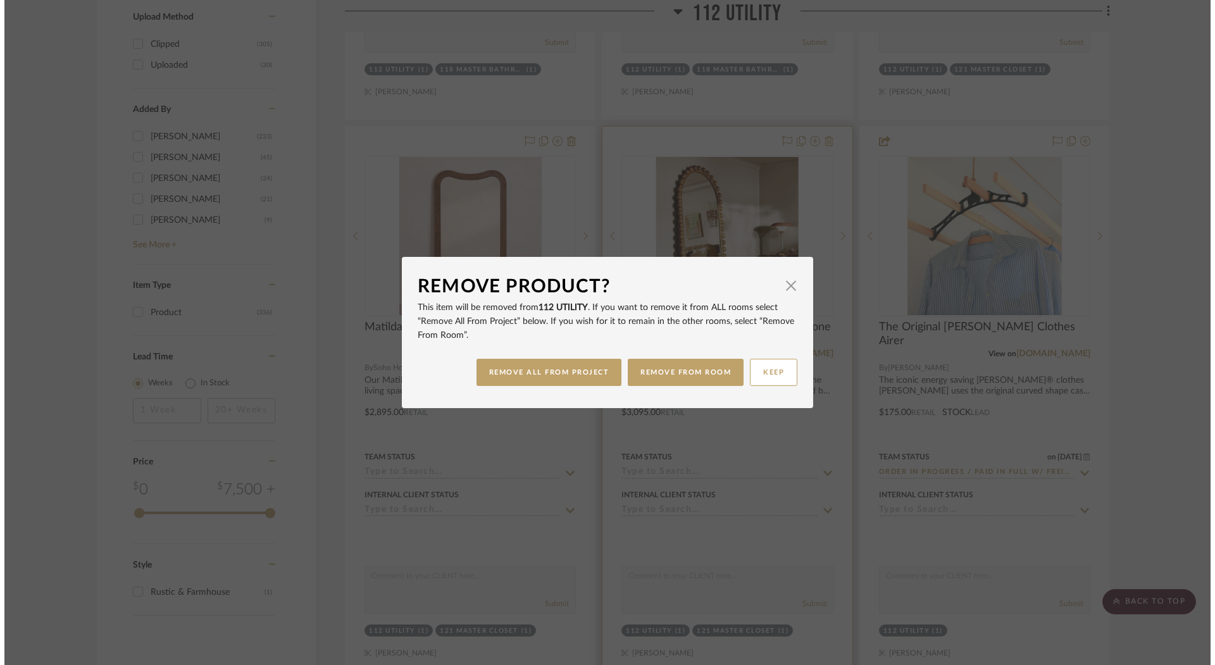
scroll to position [0, 0]
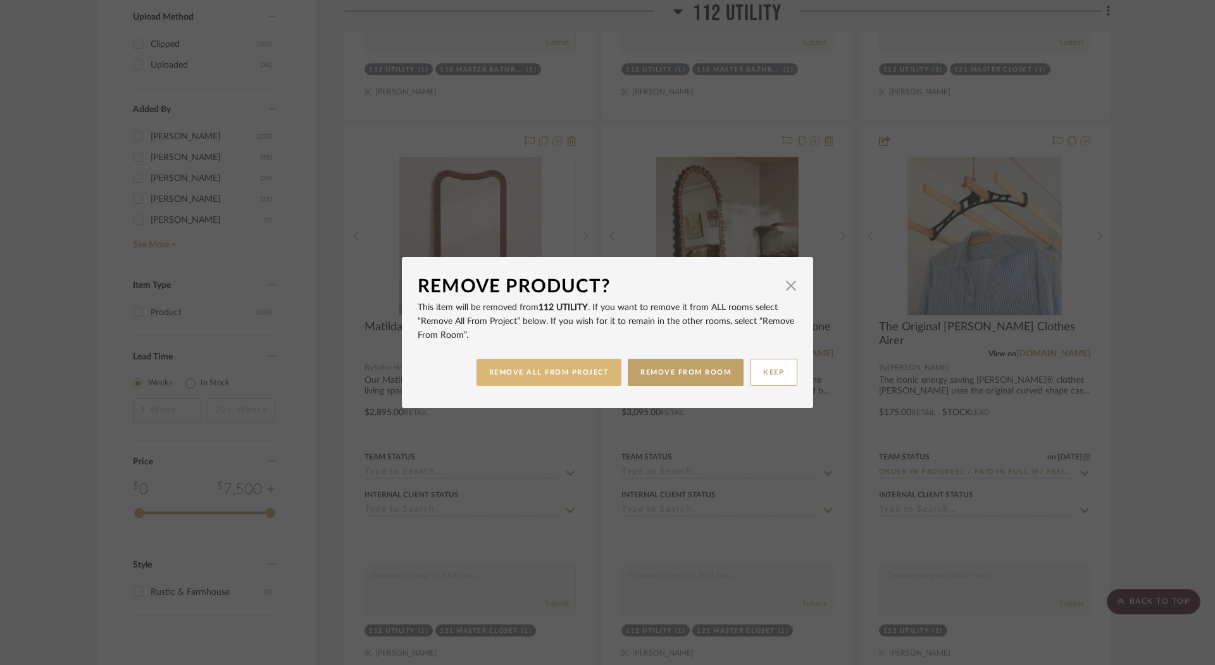
click at [542, 361] on button "REMOVE ALL FROM PROJECT" at bounding box center [549, 372] width 146 height 27
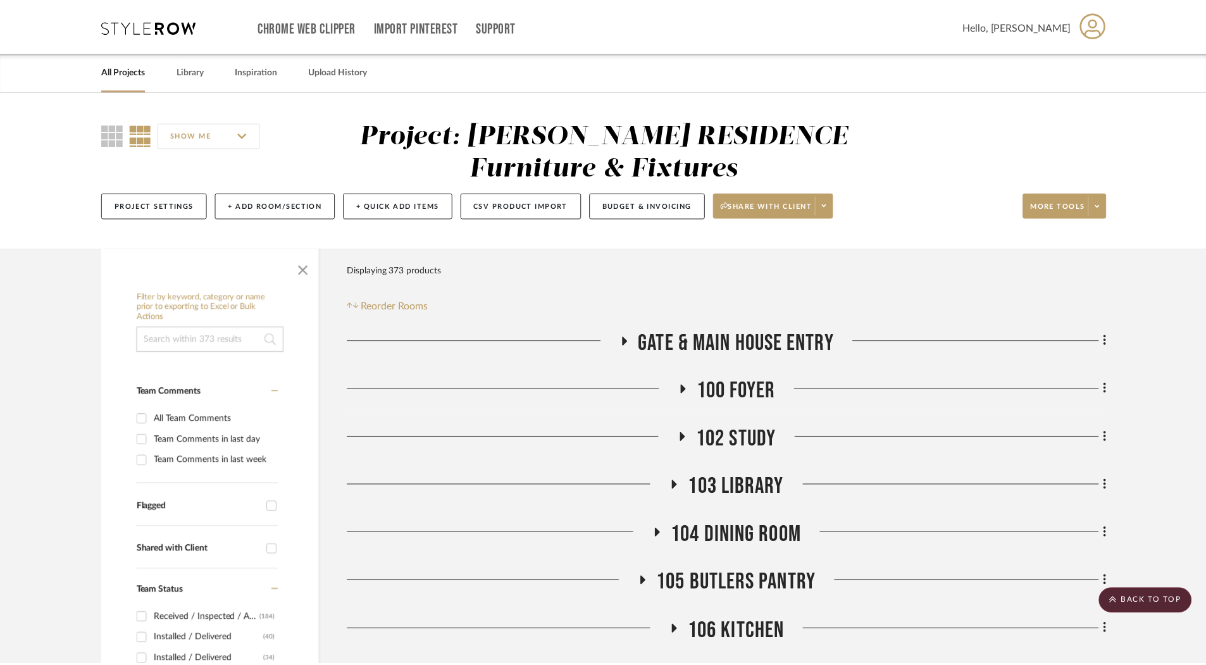
scroll to position [2369, 0]
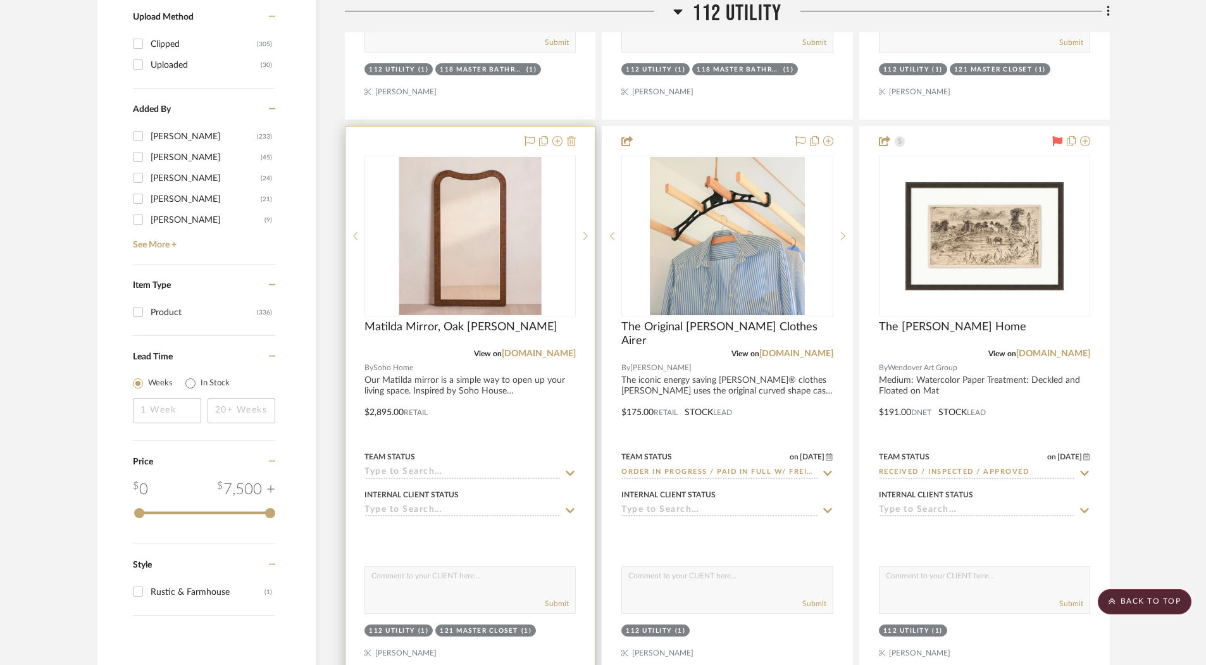
click at [574, 136] on icon at bounding box center [571, 141] width 9 height 10
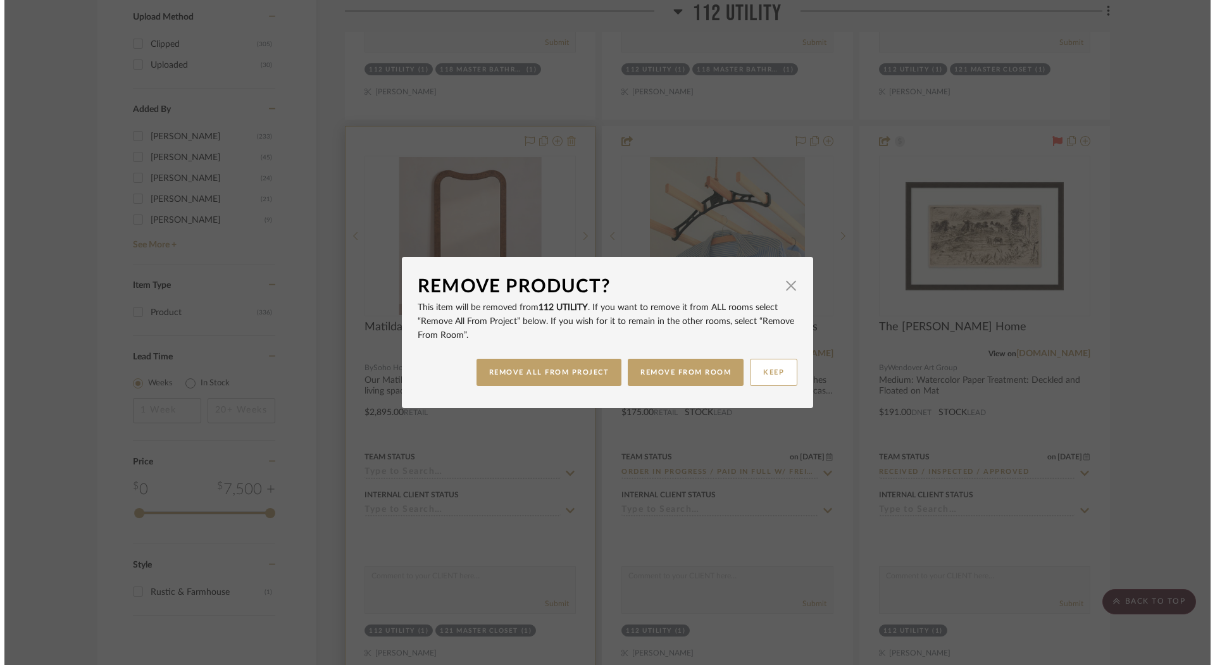
scroll to position [0, 0]
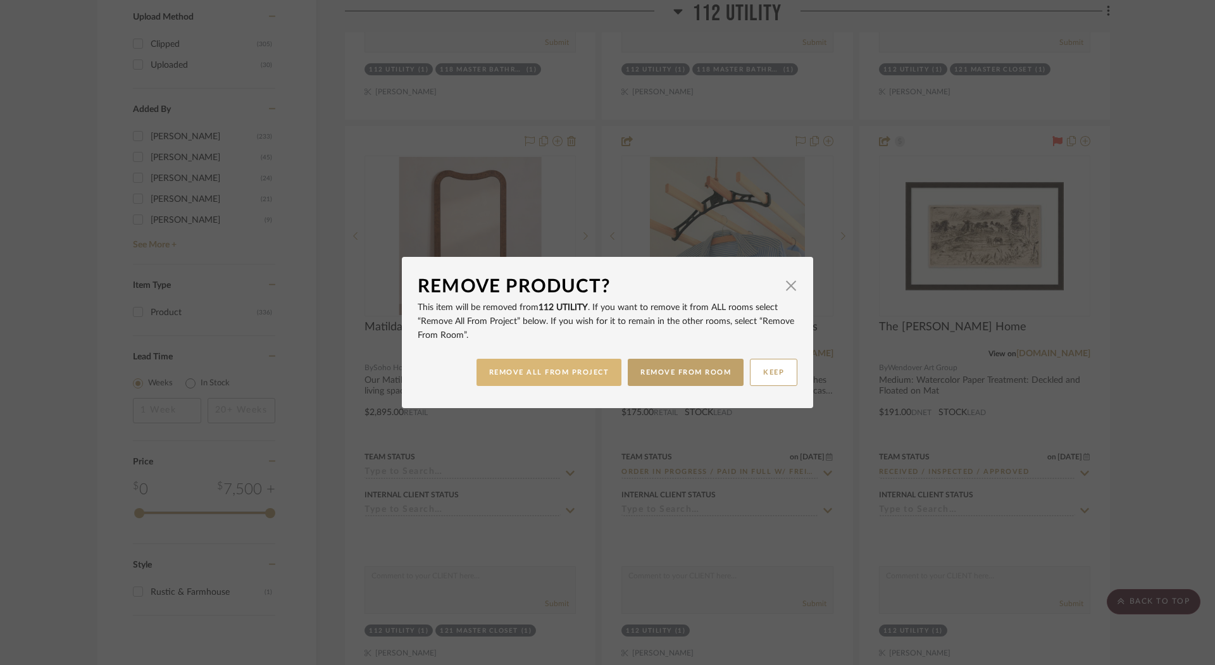
click at [494, 369] on button "REMOVE ALL FROM PROJECT" at bounding box center [549, 372] width 146 height 27
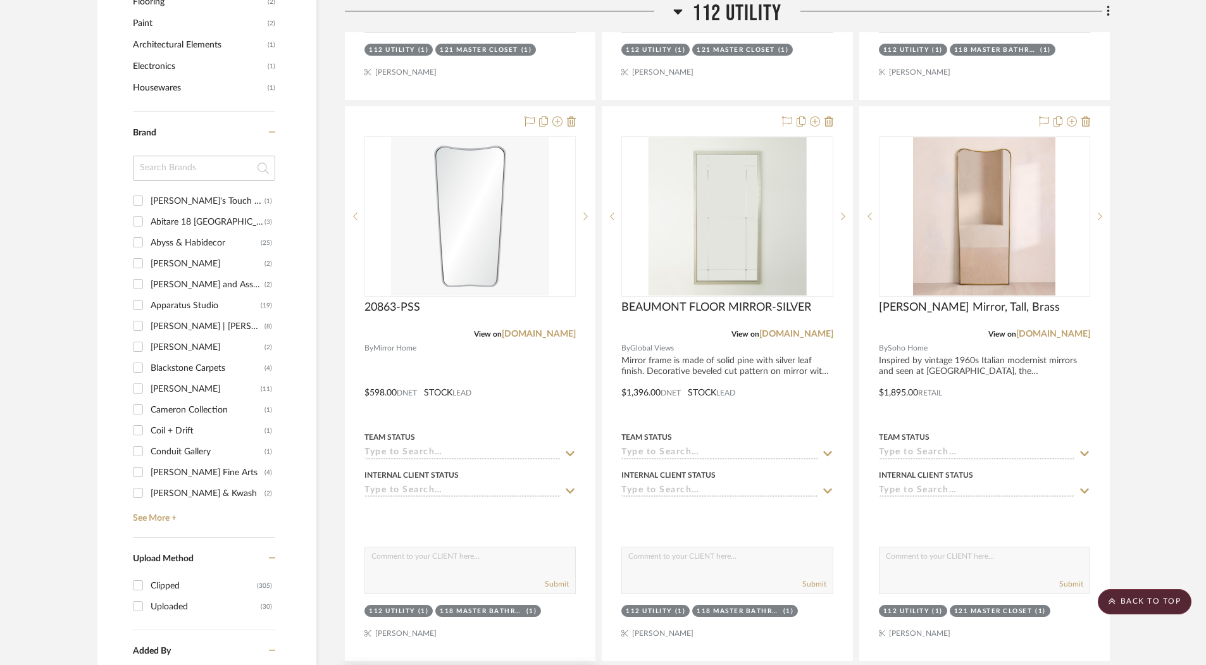
scroll to position [1740, 0]
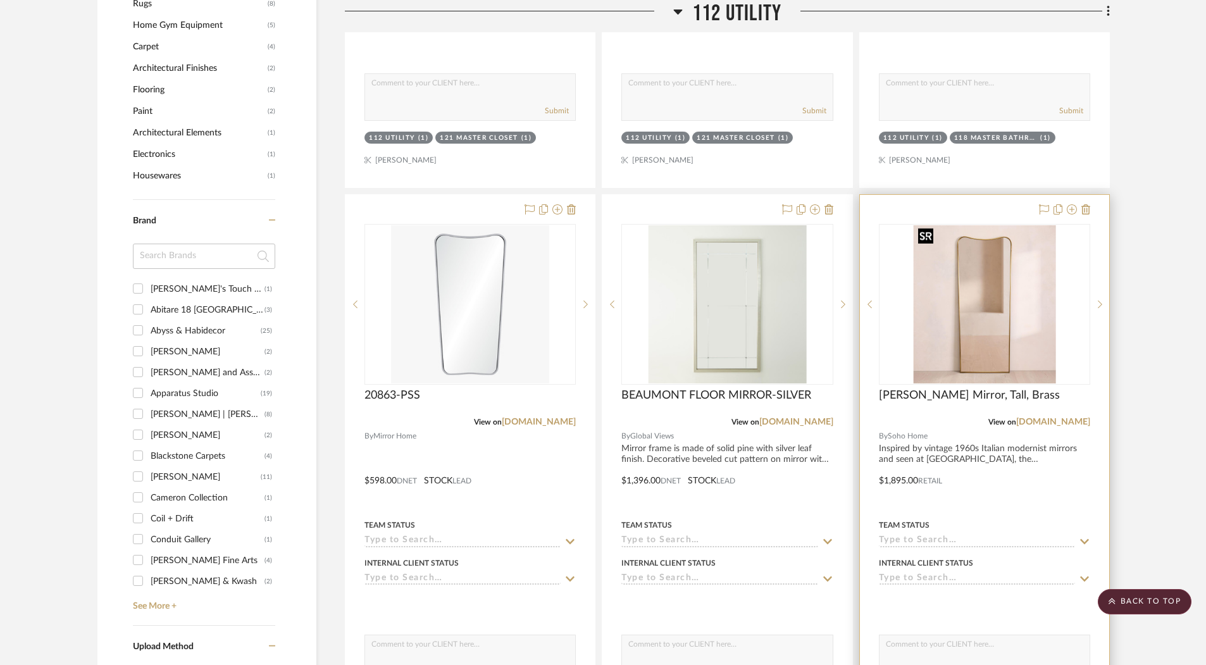
click at [979, 310] on img "0" at bounding box center [984, 304] width 142 height 158
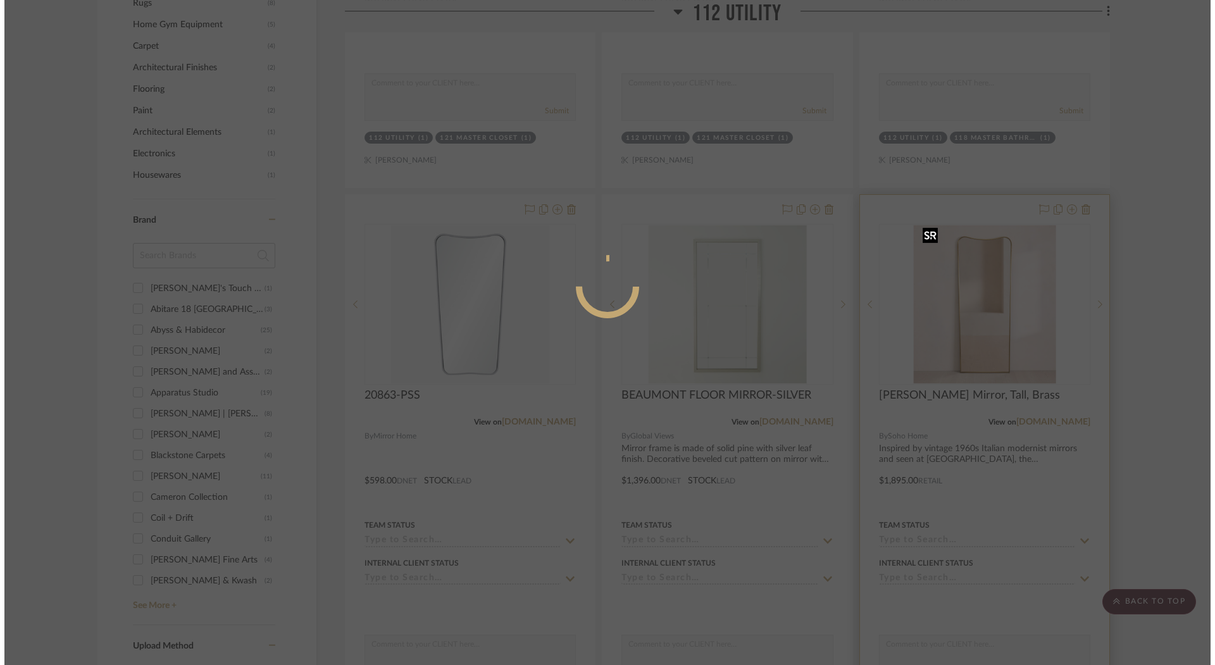
scroll to position [0, 0]
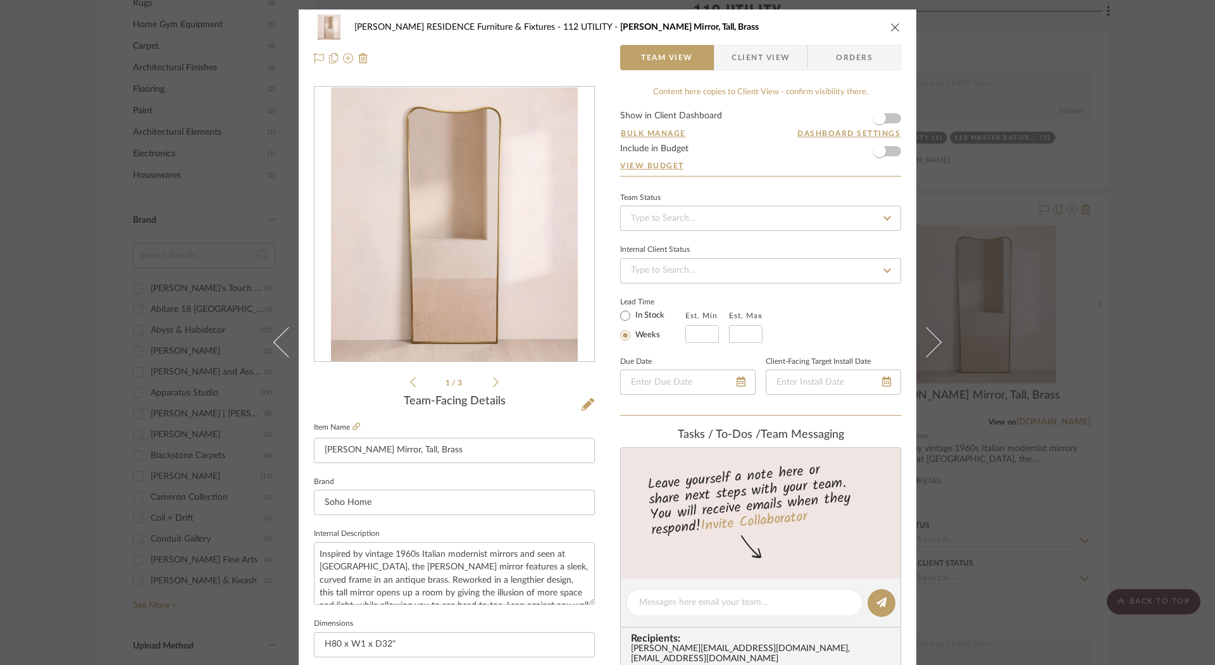
click at [894, 25] on icon "close" at bounding box center [895, 27] width 10 height 10
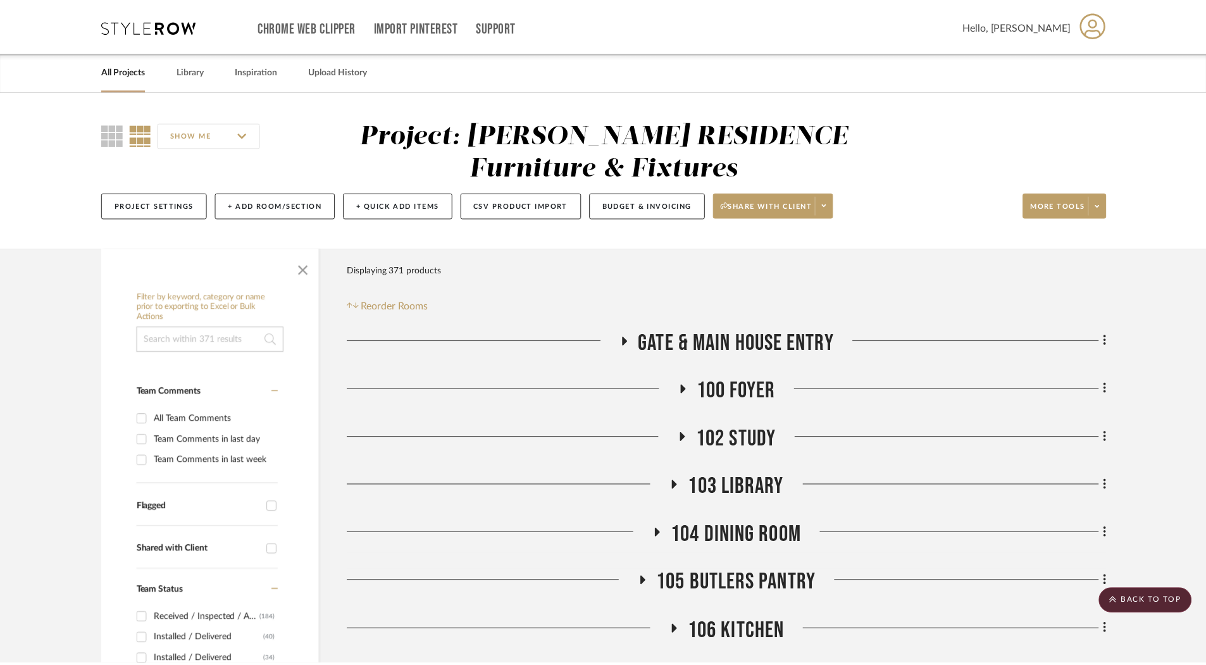
scroll to position [1740, 0]
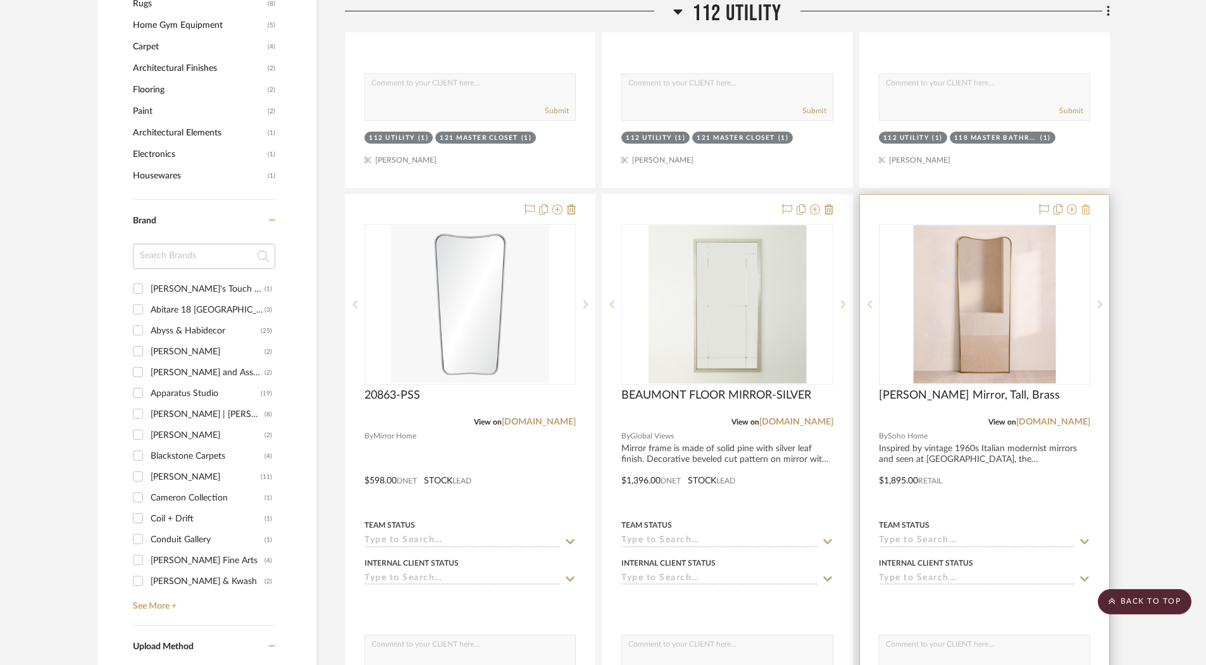
click at [1087, 209] on icon at bounding box center [1085, 209] width 9 height 10
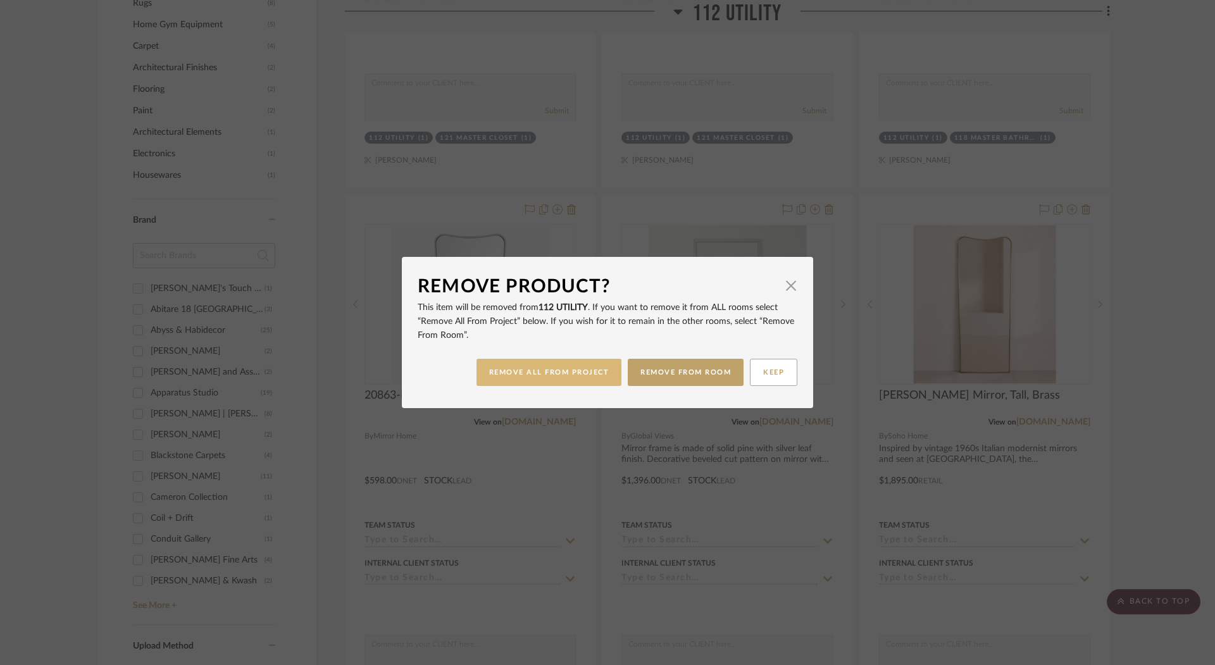
click at [595, 370] on button "REMOVE ALL FROM PROJECT" at bounding box center [549, 372] width 146 height 27
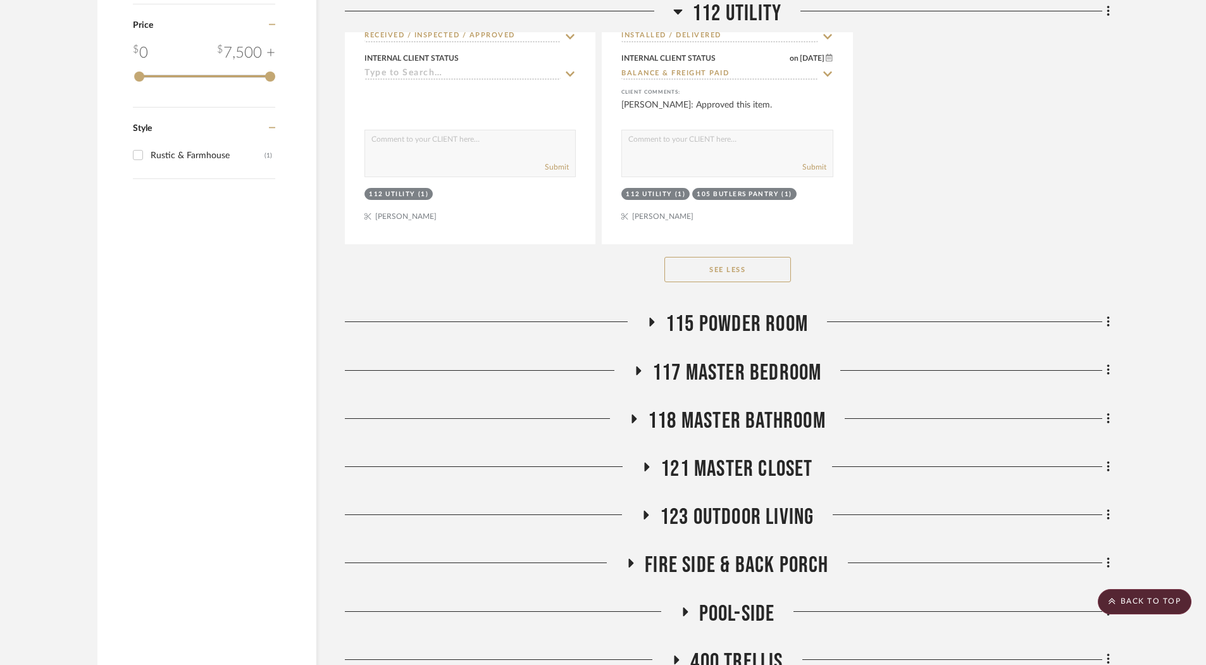
scroll to position [2909, 0]
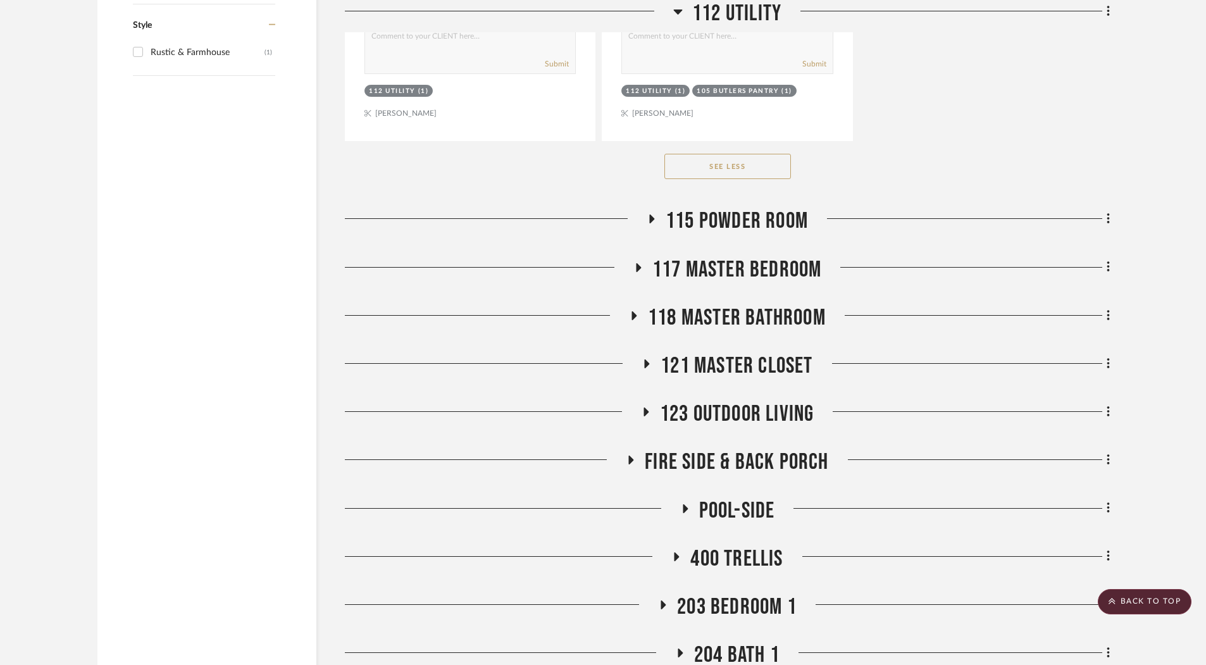
click at [760, 358] on span "121 Master Closet" at bounding box center [737, 365] width 152 height 27
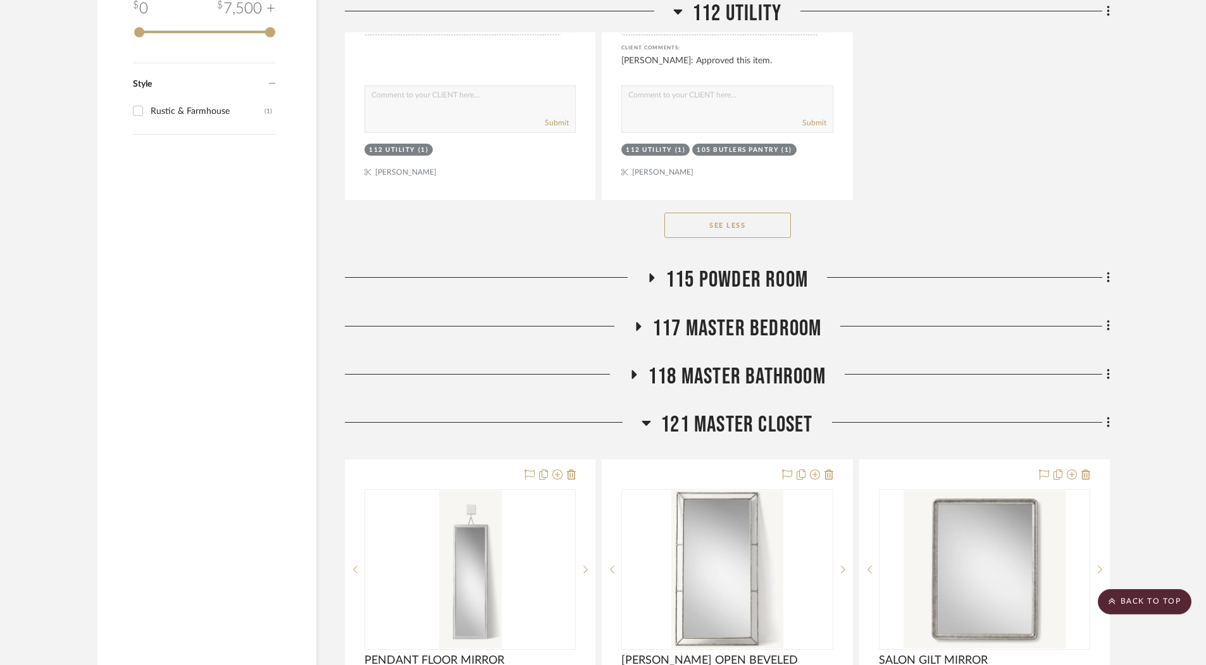
scroll to position [2832, 0]
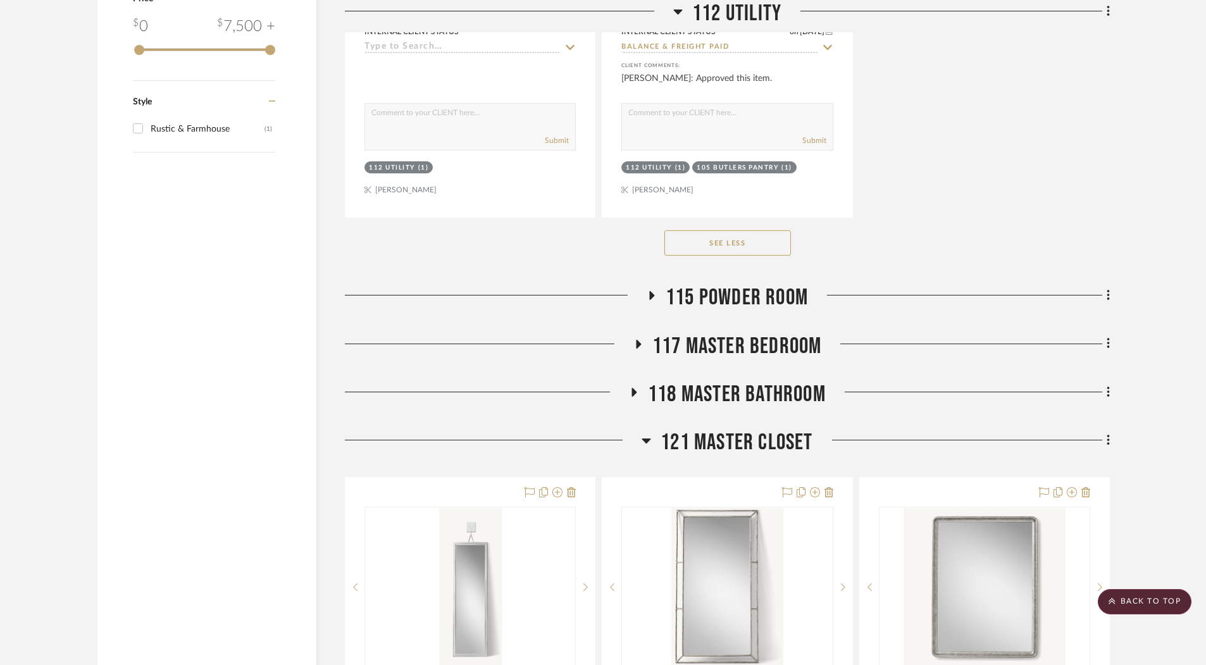
click at [754, 337] on span "117 Master Bedroom" at bounding box center [737, 346] width 170 height 27
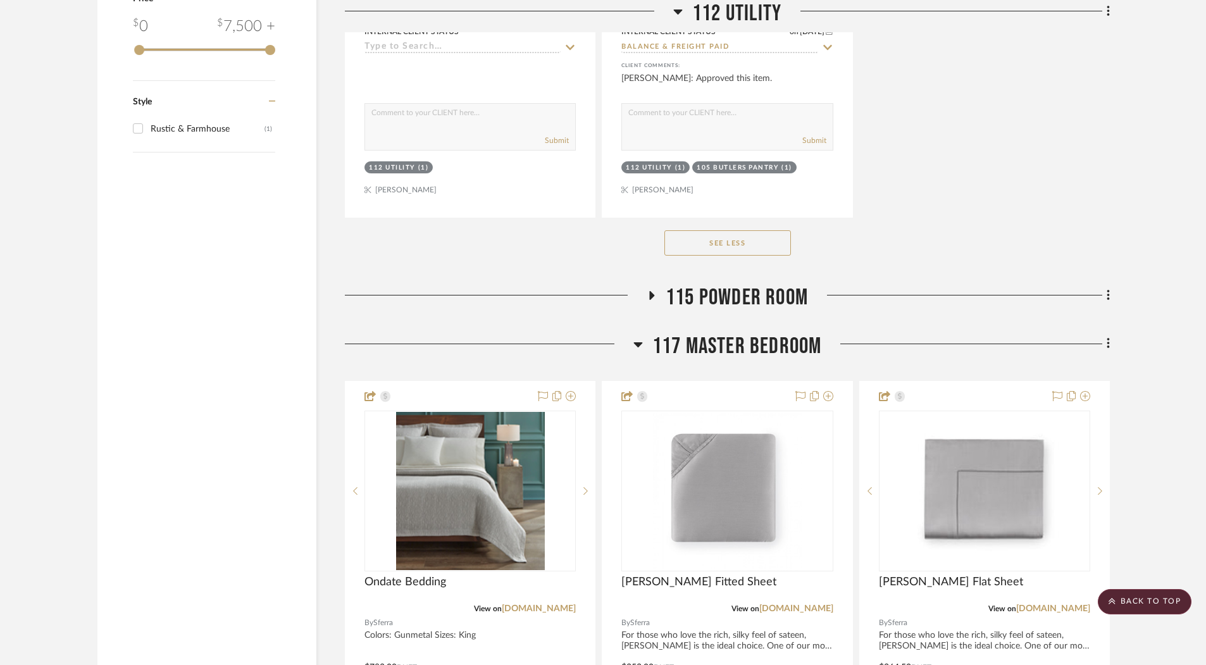
click at [754, 337] on span "117 Master Bedroom" at bounding box center [737, 346] width 170 height 27
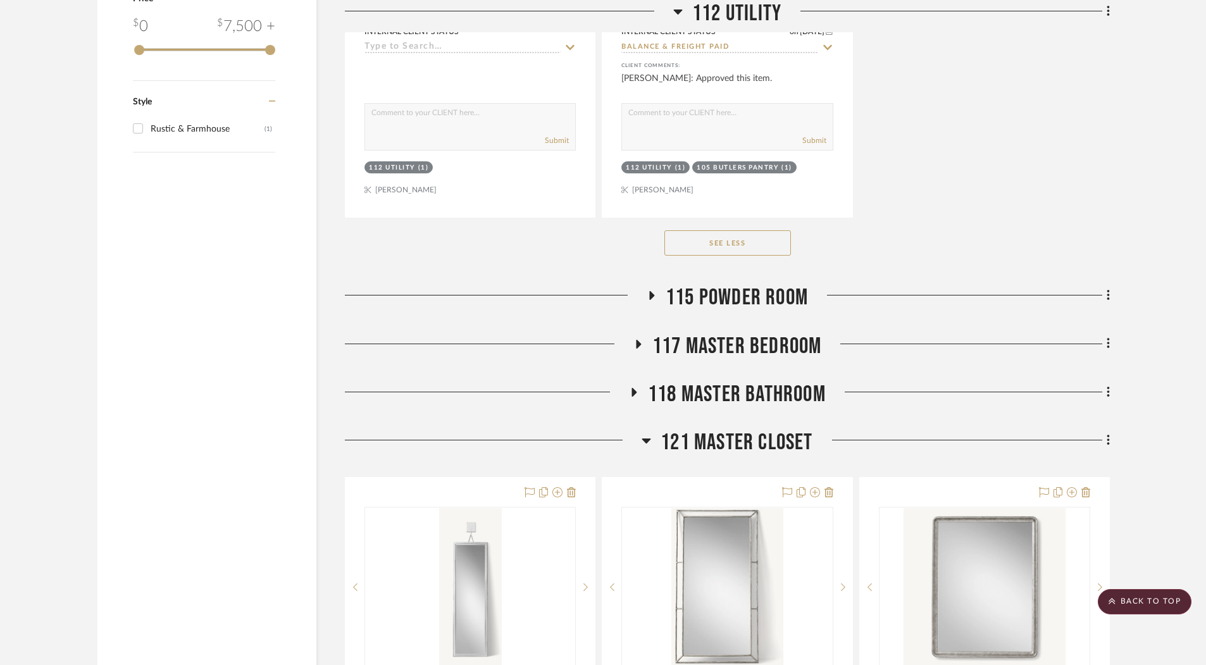
click at [754, 387] on span "118 Master Bathroom" at bounding box center [737, 394] width 178 height 27
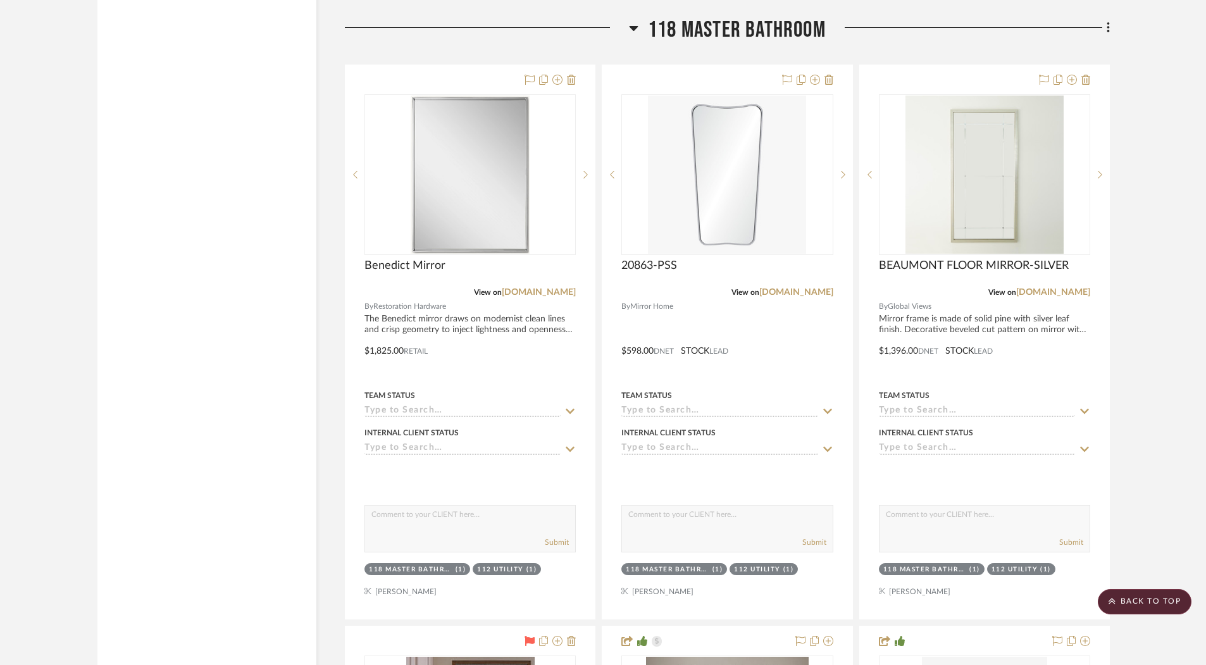
scroll to position [3192, 0]
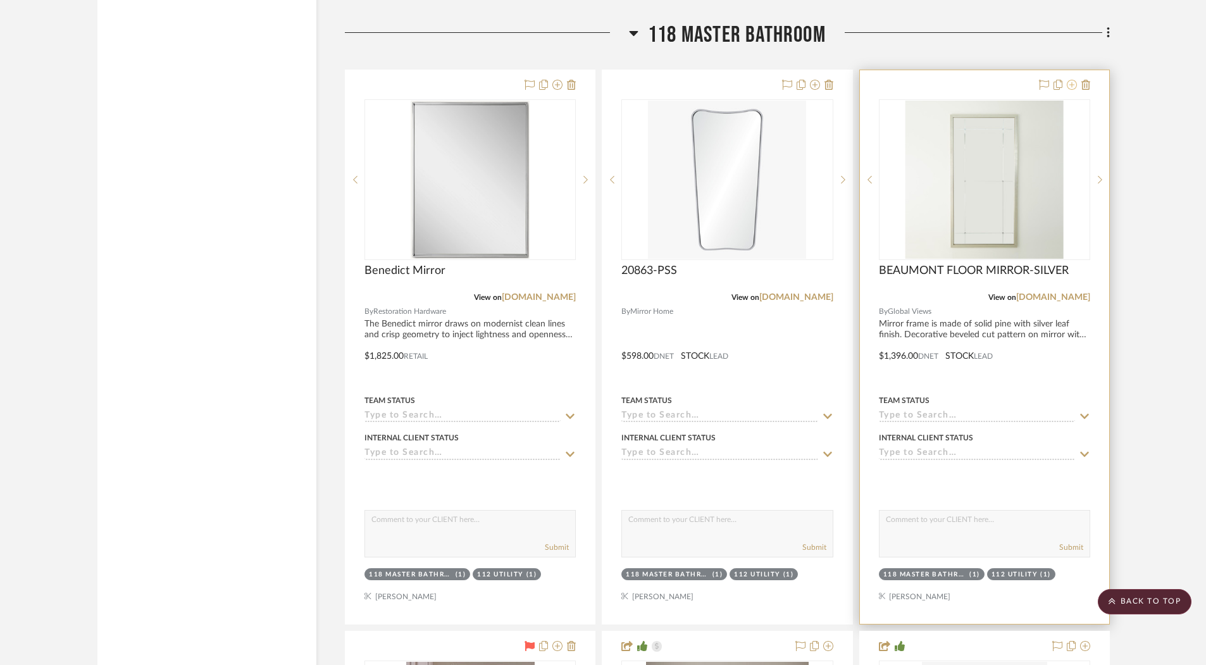
click at [1074, 80] on icon at bounding box center [1072, 85] width 10 height 10
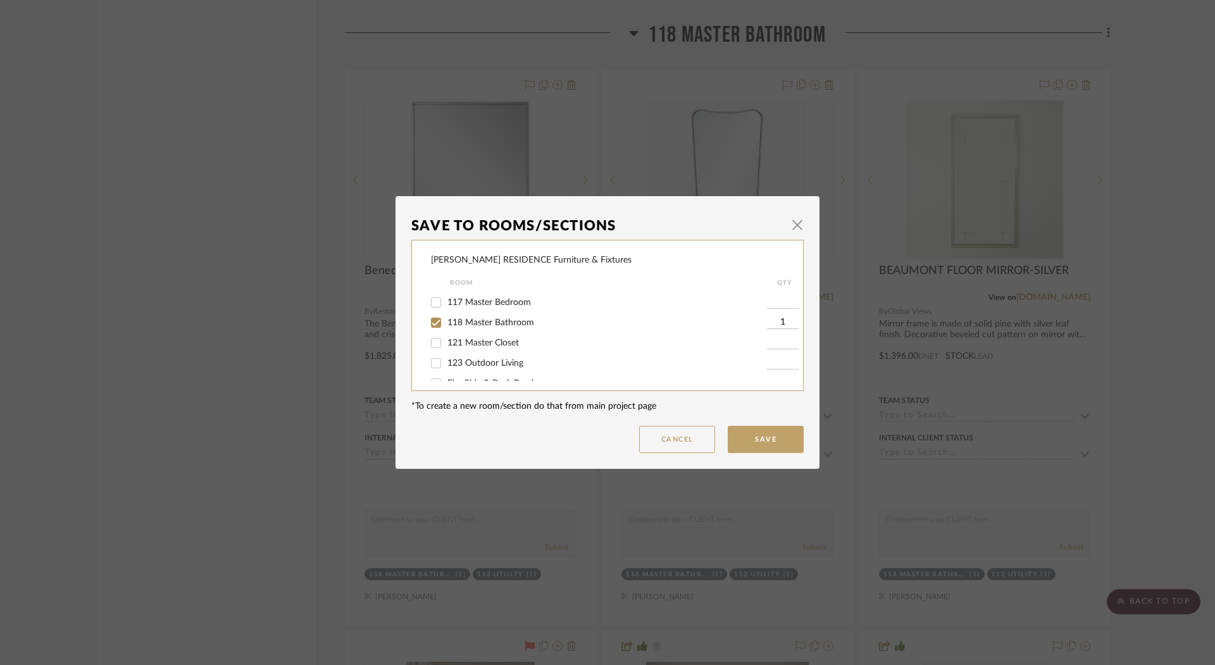
scroll to position [226, 0]
click at [499, 342] on span "121 Master Closet" at bounding box center [483, 337] width 72 height 9
click at [446, 346] on input "121 Master Closet" at bounding box center [436, 338] width 20 height 20
checkbox input "true"
type input "1"
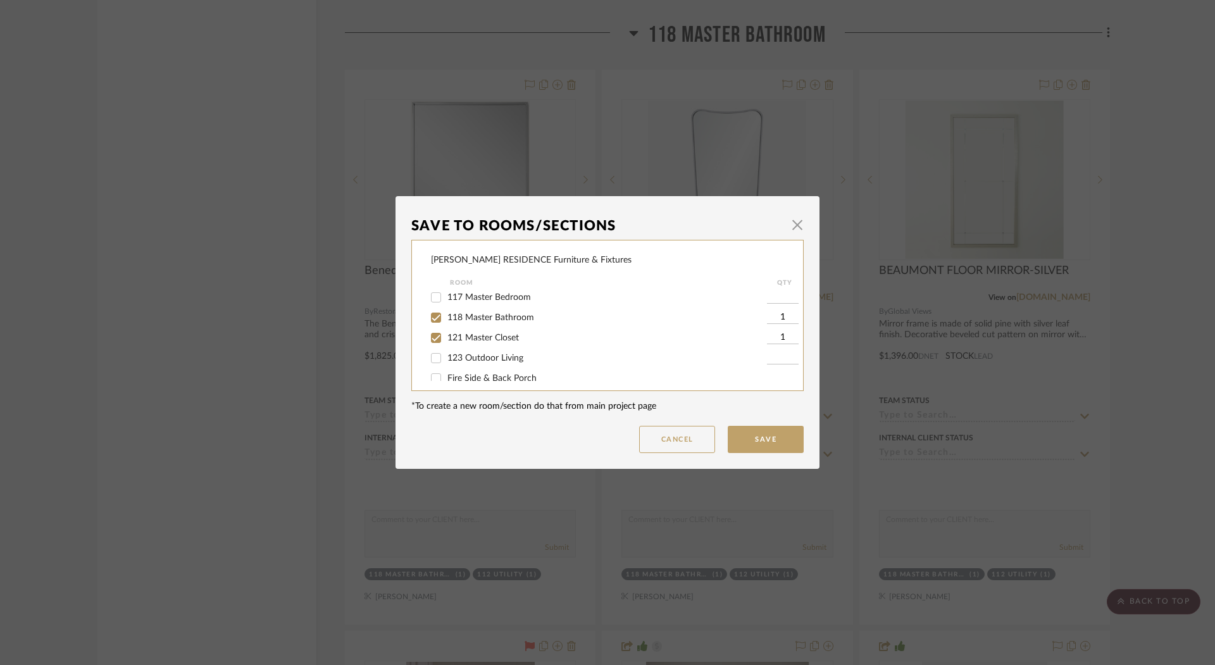
click at [504, 322] on span "118 Master Bathroom" at bounding box center [490, 317] width 87 height 9
click at [446, 324] on input "118 Master Bathroom" at bounding box center [436, 318] width 20 height 20
checkbox input "false"
click at [738, 427] on button "Save" at bounding box center [766, 439] width 76 height 27
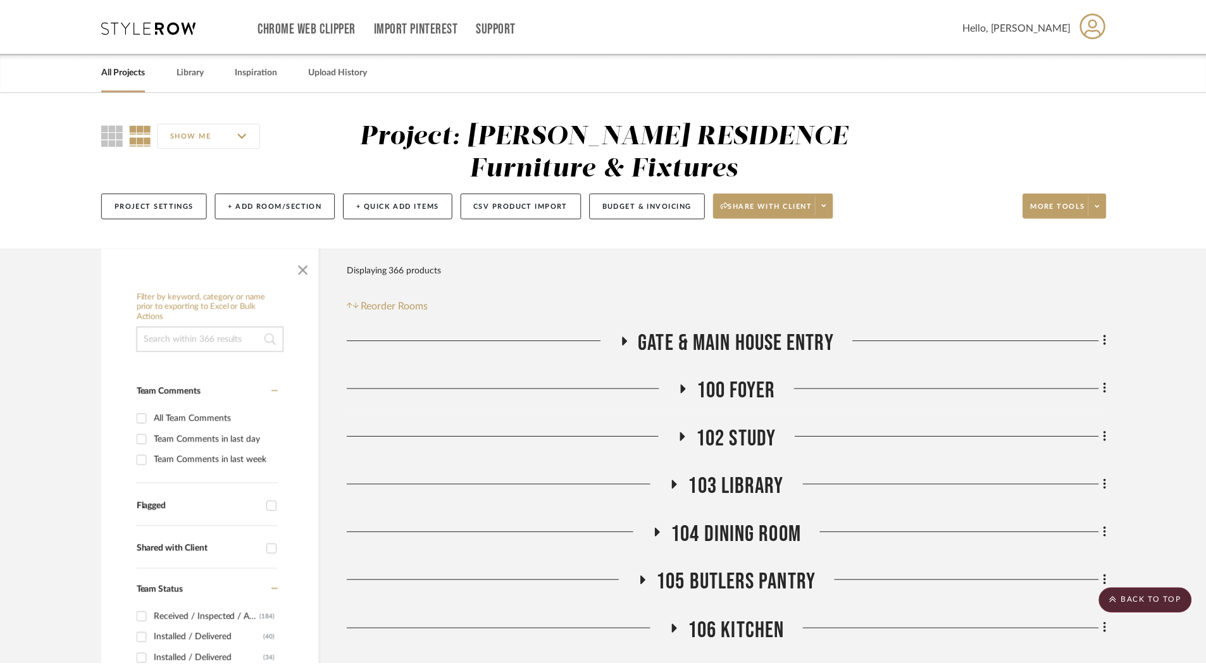
scroll to position [3192, 0]
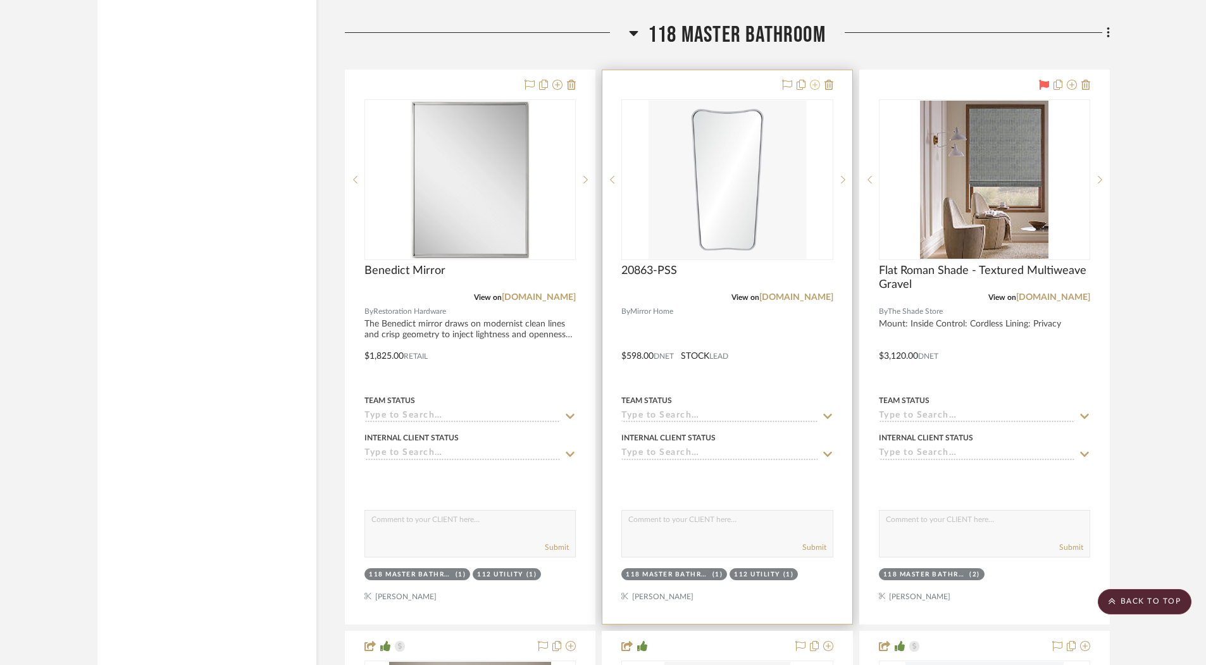
click at [812, 81] on icon at bounding box center [815, 85] width 10 height 10
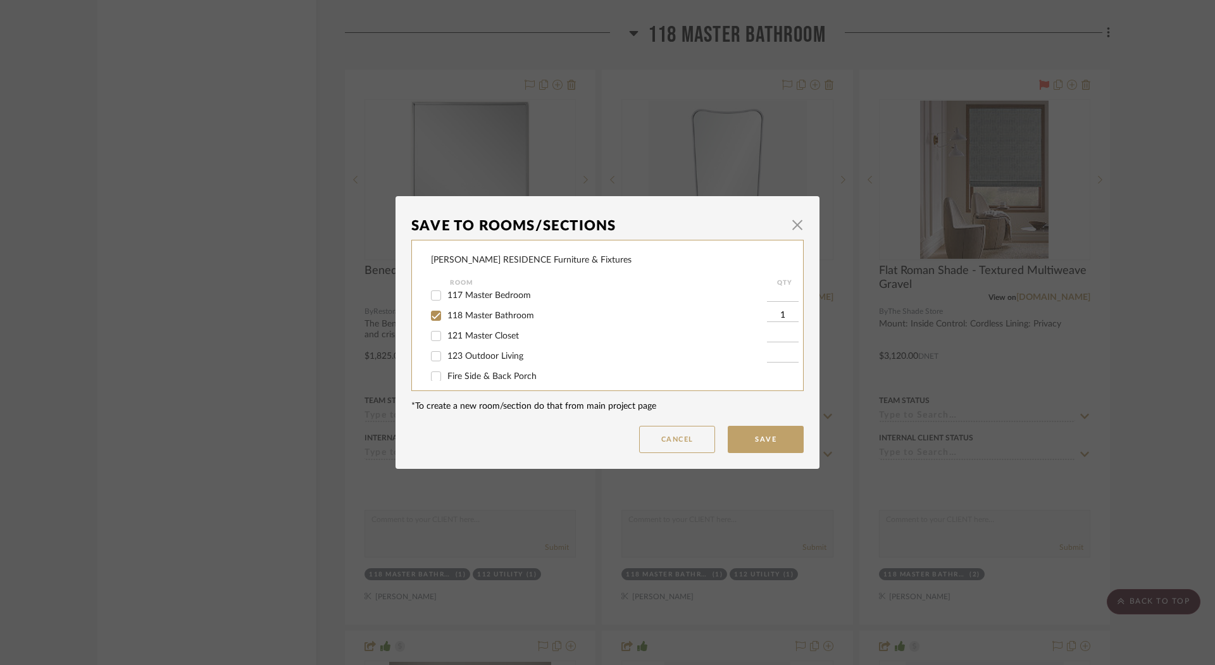
scroll to position [211, 0]
click at [525, 337] on span "118 Master Bathroom" at bounding box center [490, 332] width 87 height 9
click at [446, 342] on input "118 Master Bathroom" at bounding box center [436, 332] width 20 height 20
checkbox input "false"
click at [511, 357] on span "121 Master Closet" at bounding box center [483, 352] width 72 height 9
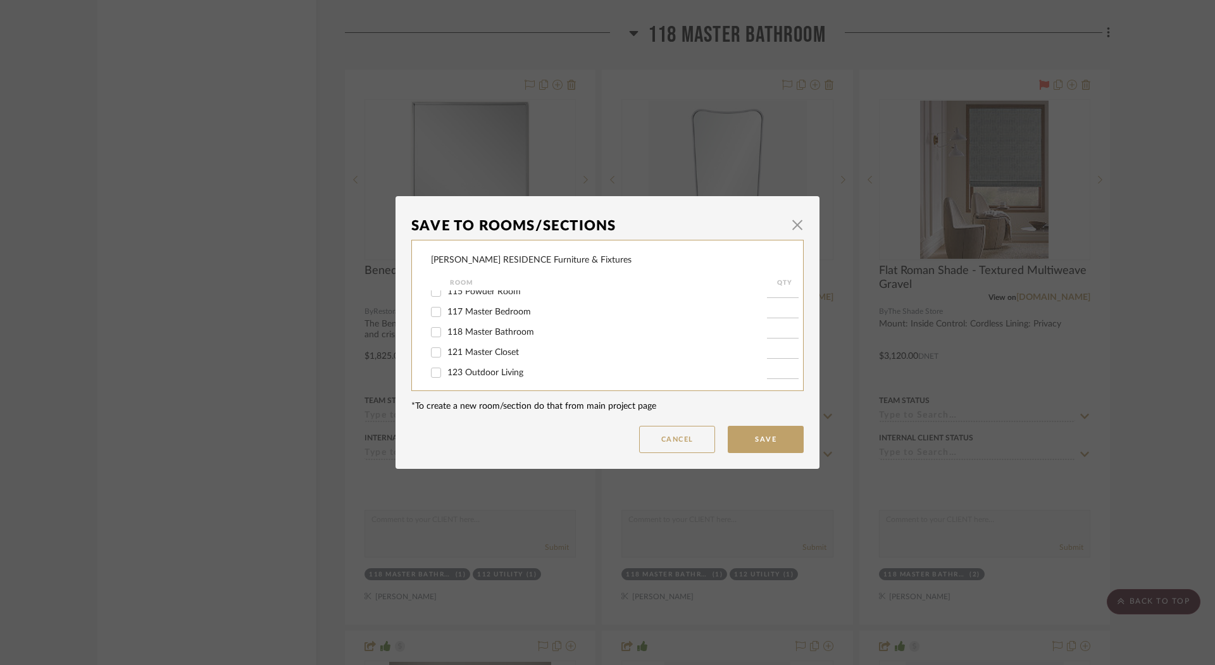
click at [446, 357] on input "121 Master Closet" at bounding box center [436, 352] width 20 height 20
checkbox input "true"
type input "1"
click at [740, 432] on button "Save" at bounding box center [766, 439] width 76 height 27
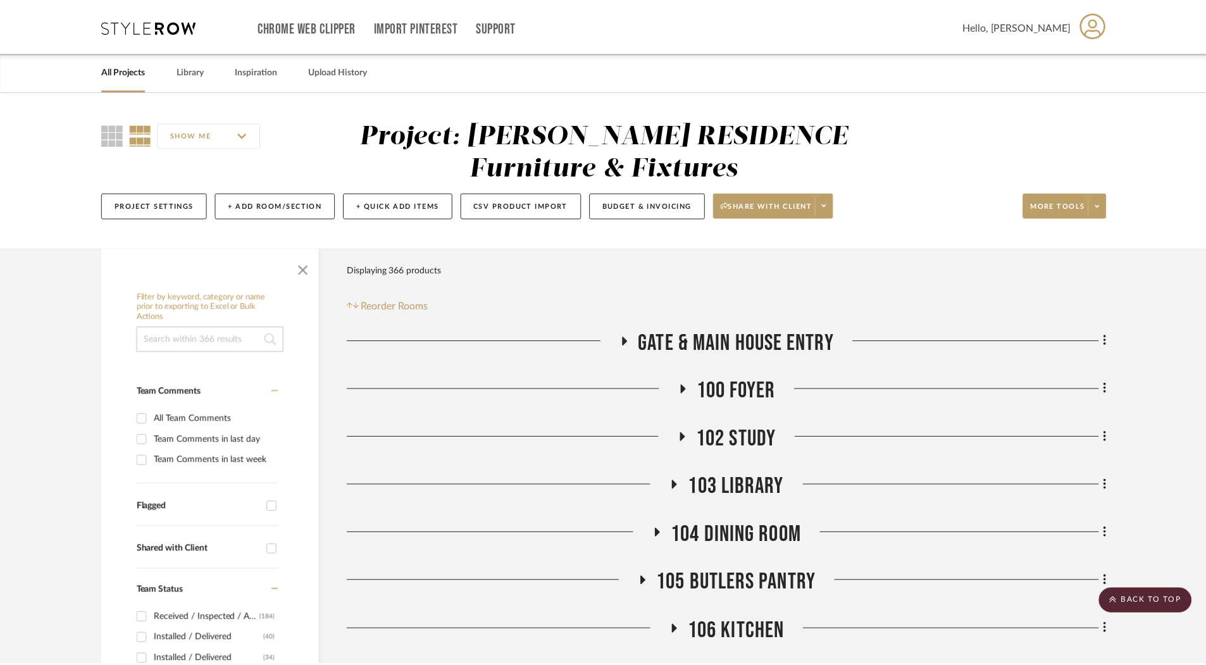
scroll to position [3192, 0]
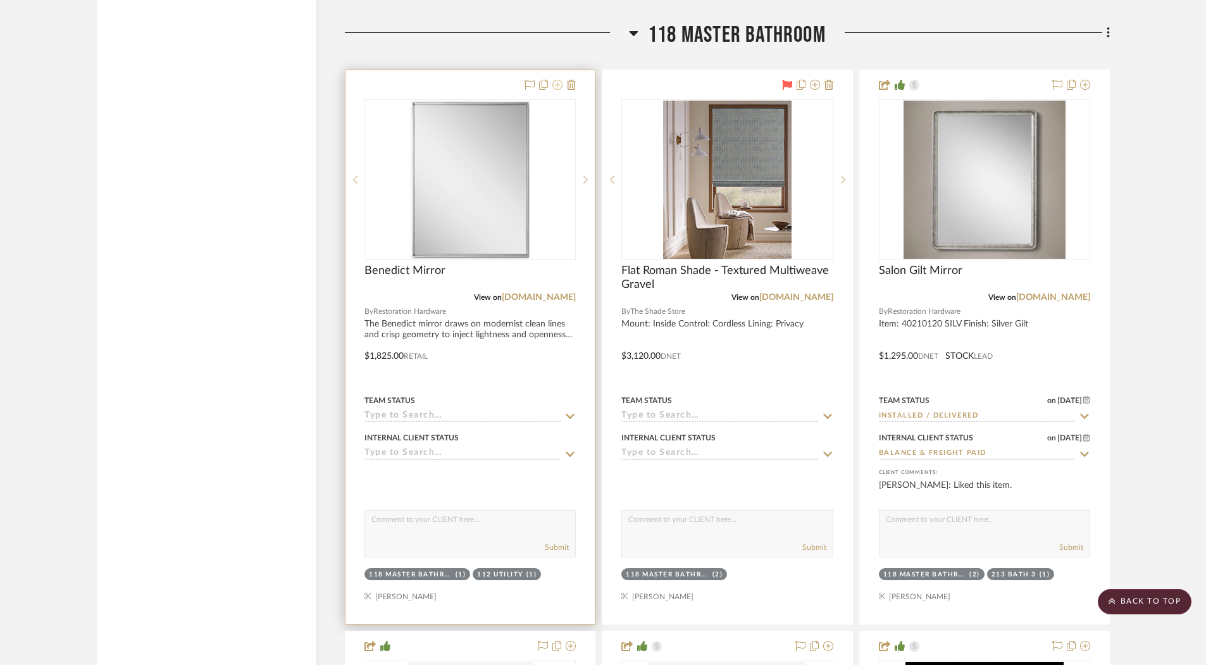
click at [560, 80] on icon at bounding box center [557, 85] width 10 height 10
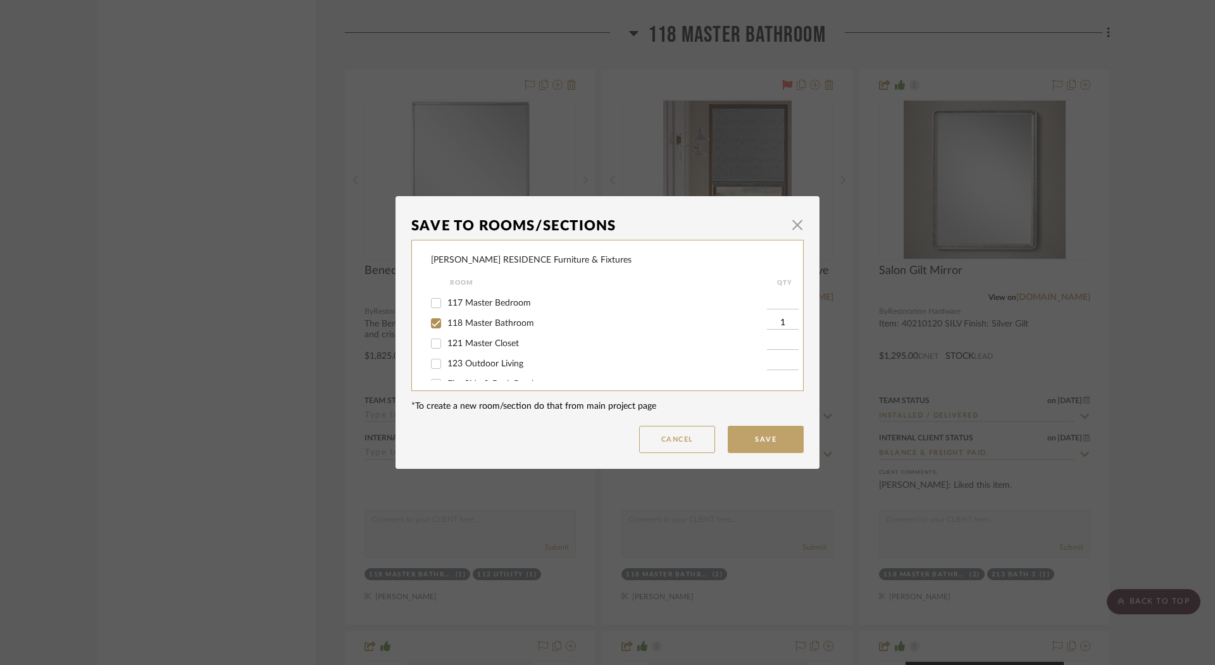
scroll to position [221, 0]
click at [522, 327] on span "118 Master Bathroom" at bounding box center [490, 322] width 87 height 9
click at [446, 333] on input "118 Master Bathroom" at bounding box center [436, 323] width 20 height 20
checkbox input "false"
click at [510, 347] on span "121 Master Closet" at bounding box center [483, 343] width 72 height 9
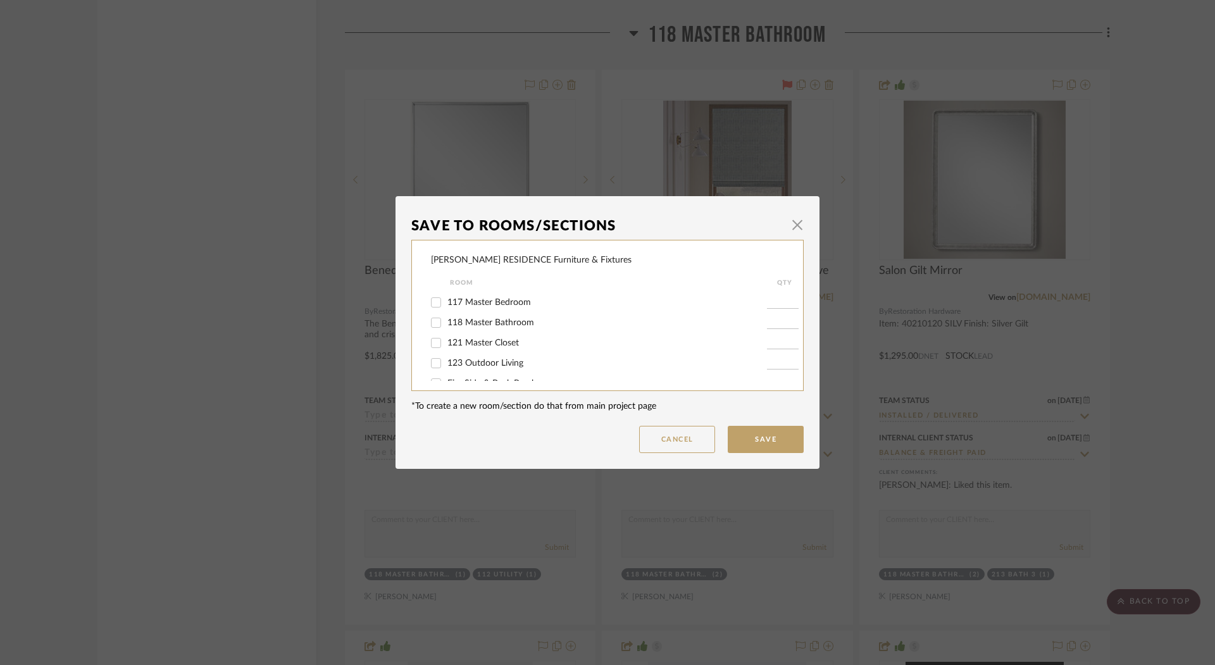
click at [446, 348] on input "121 Master Closet" at bounding box center [436, 343] width 20 height 20
checkbox input "true"
type input "1"
click at [736, 436] on button "Save" at bounding box center [766, 439] width 76 height 27
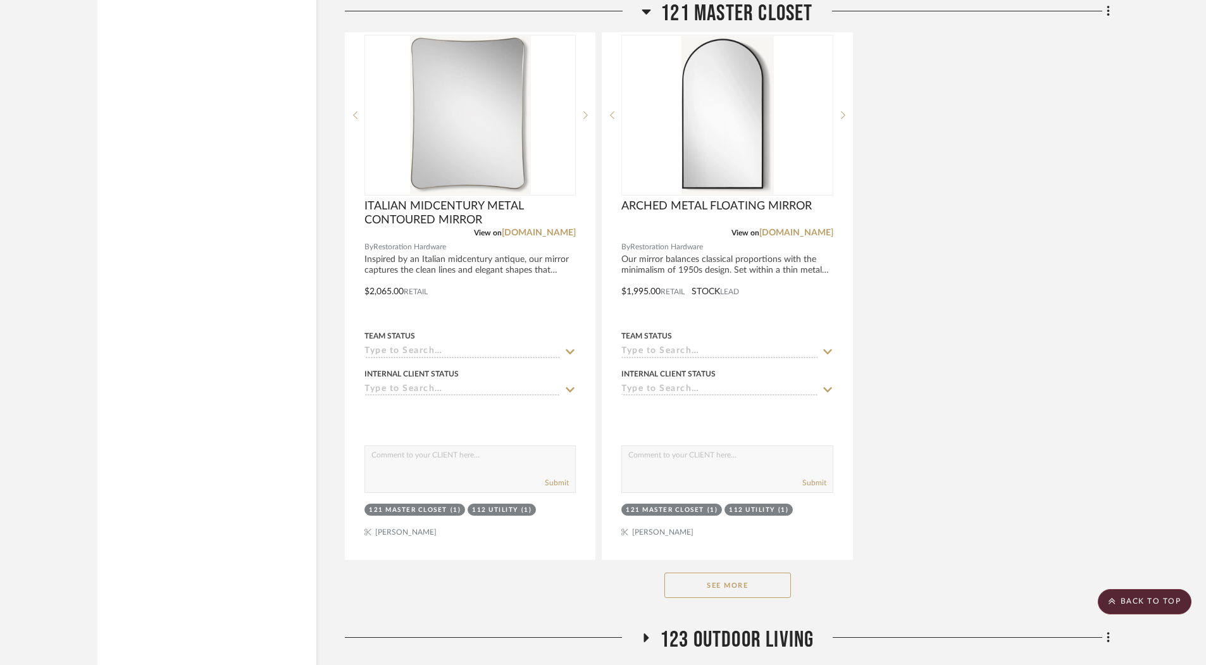
scroll to position [6235, 0]
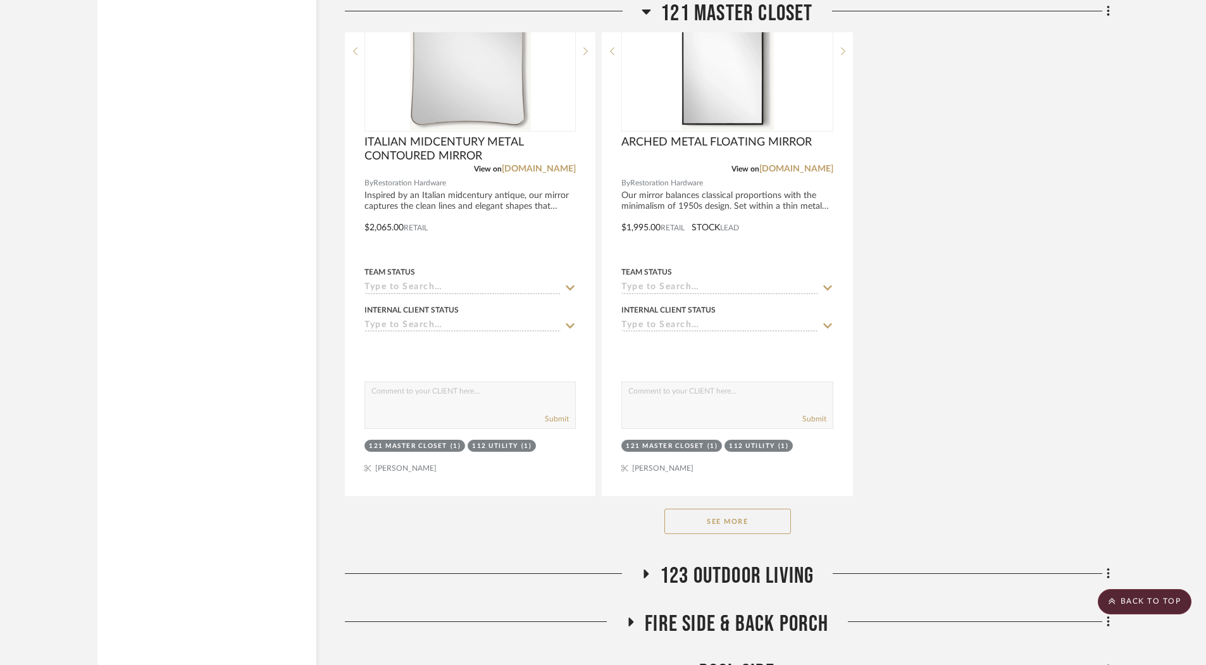
click at [756, 509] on button "See More" at bounding box center [727, 521] width 127 height 25
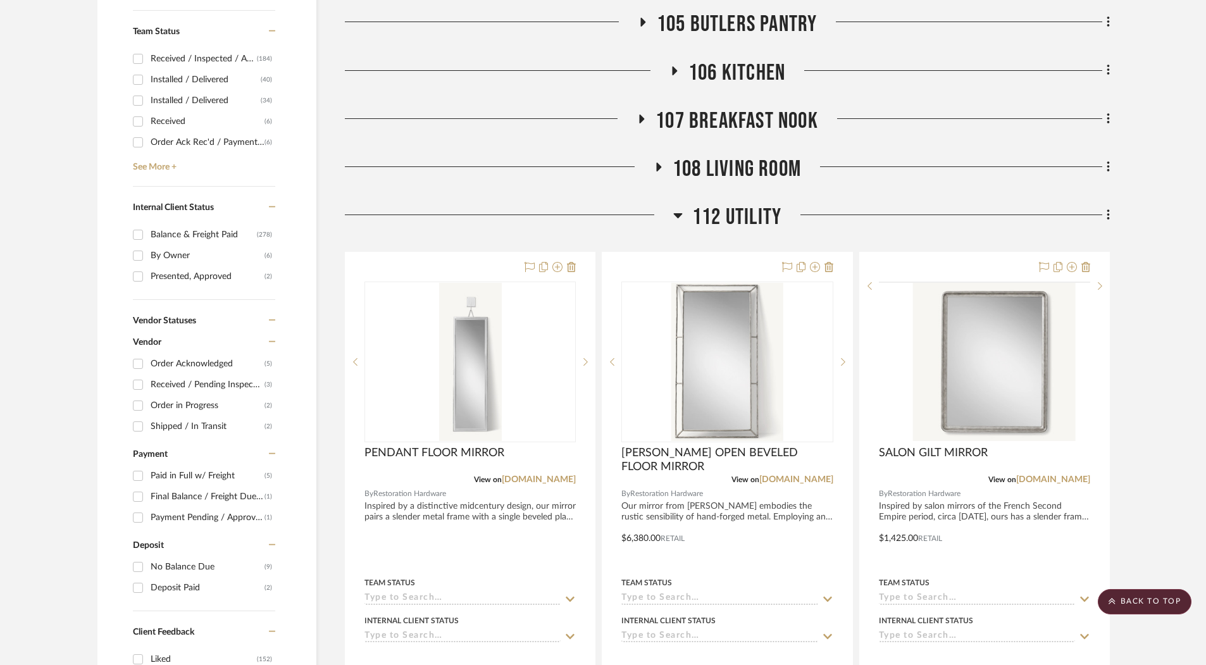
scroll to position [454, 0]
